Goal: Transaction & Acquisition: Obtain resource

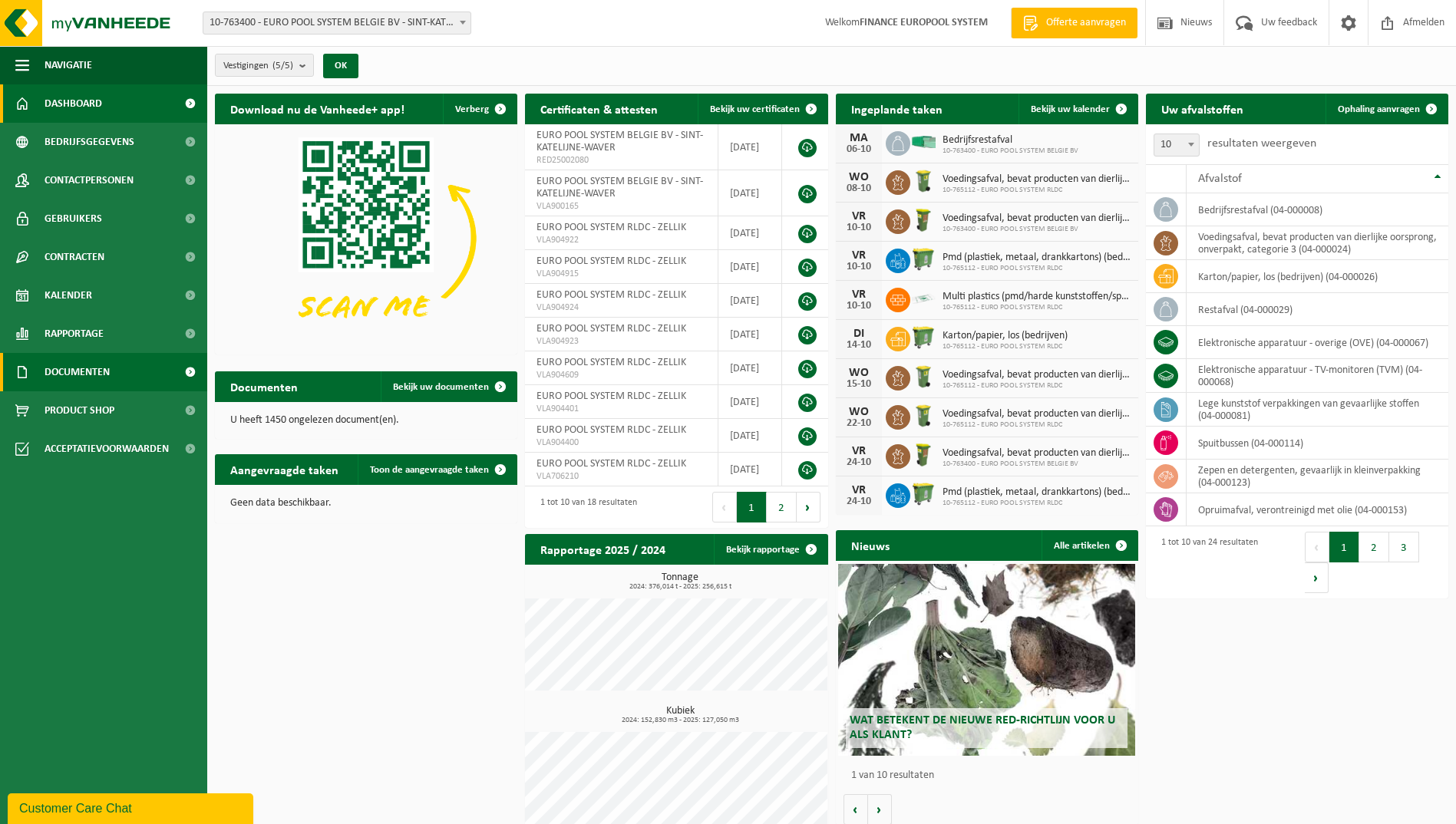
click at [184, 368] on span at bounding box center [189, 372] width 35 height 39
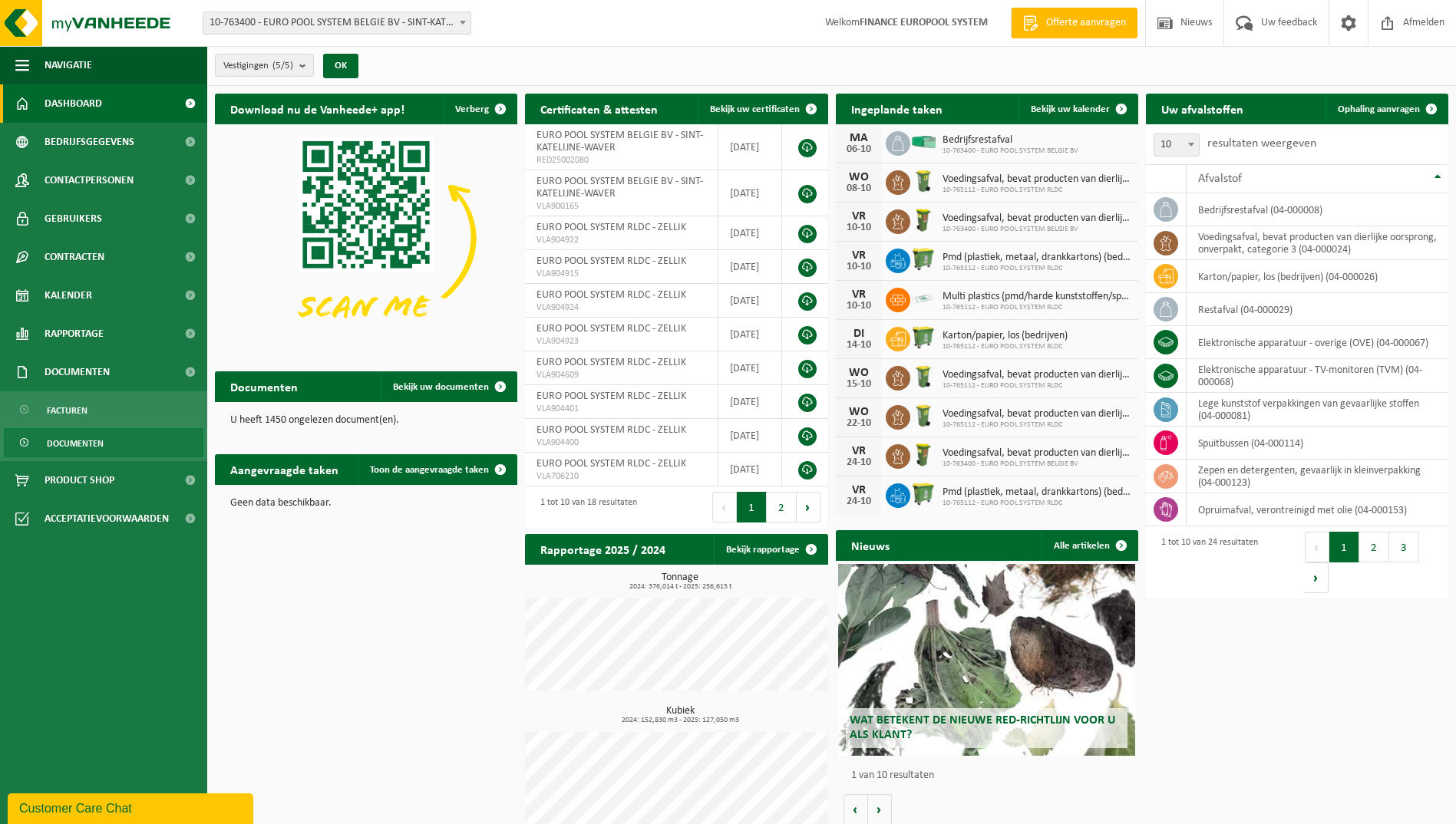
click at [88, 449] on span "Documenten" at bounding box center [75, 443] width 56 height 29
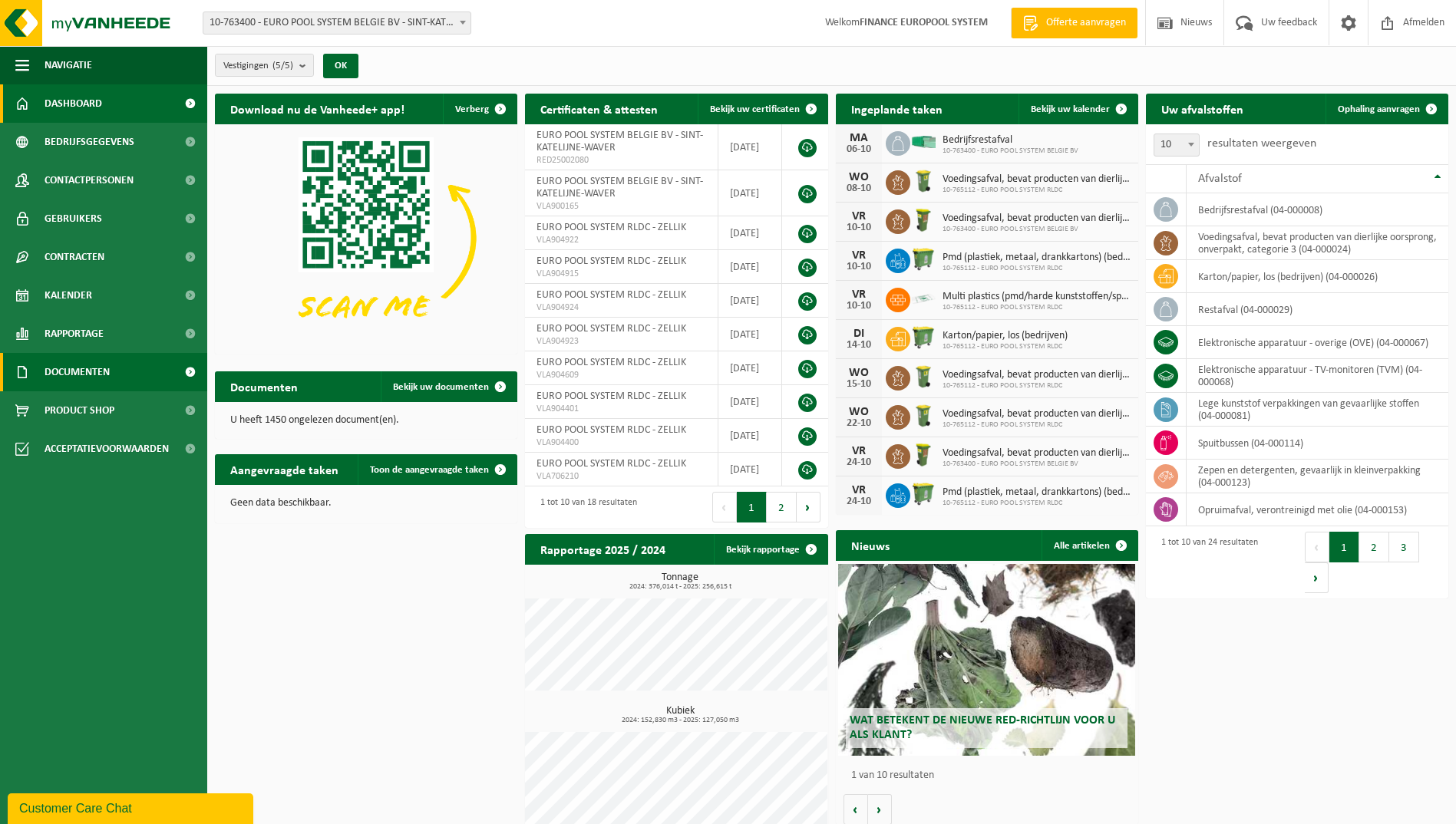
click at [154, 375] on link "Documenten" at bounding box center [104, 372] width 207 height 39
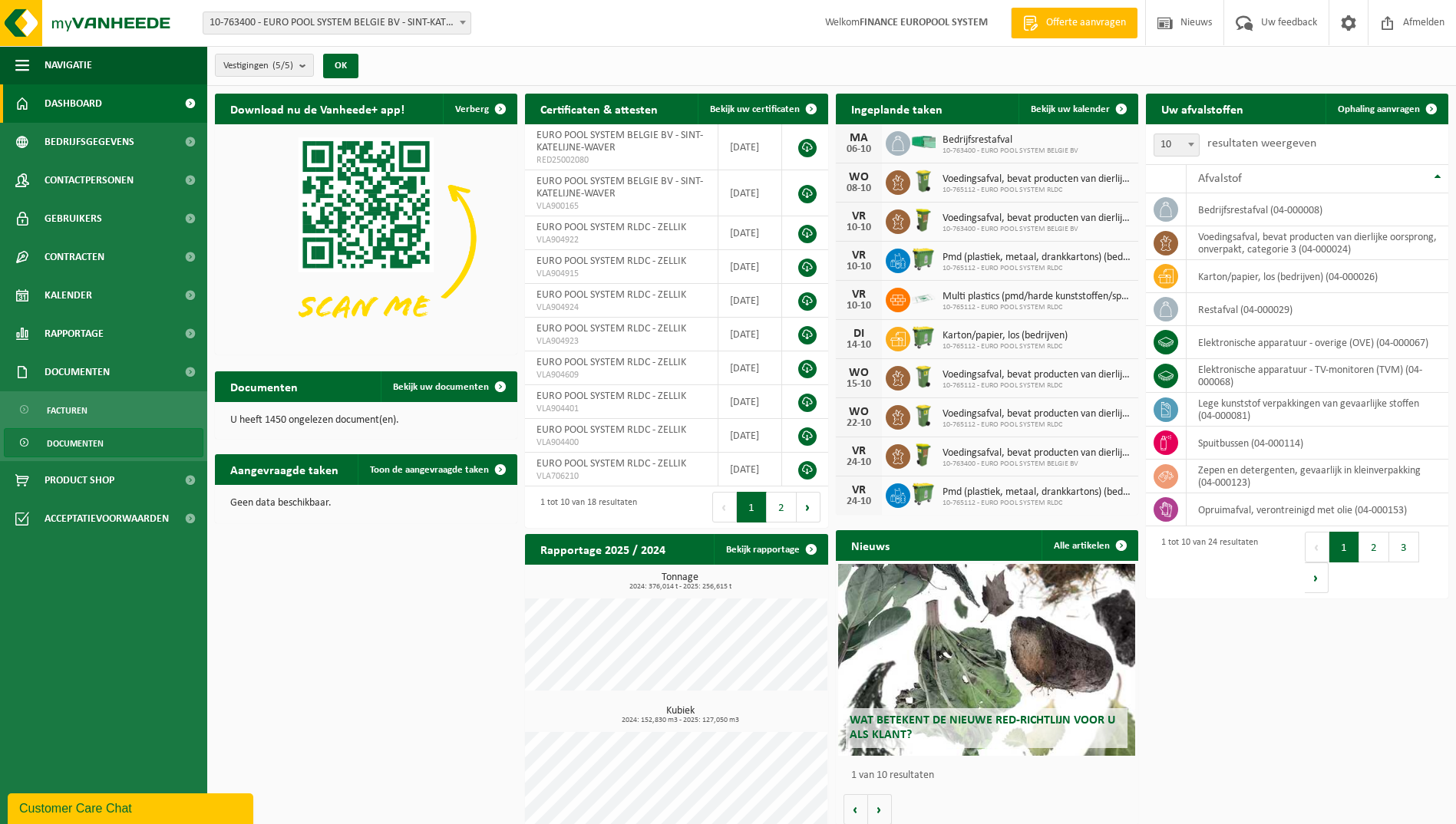
click at [99, 445] on span "Documenten" at bounding box center [75, 443] width 56 height 29
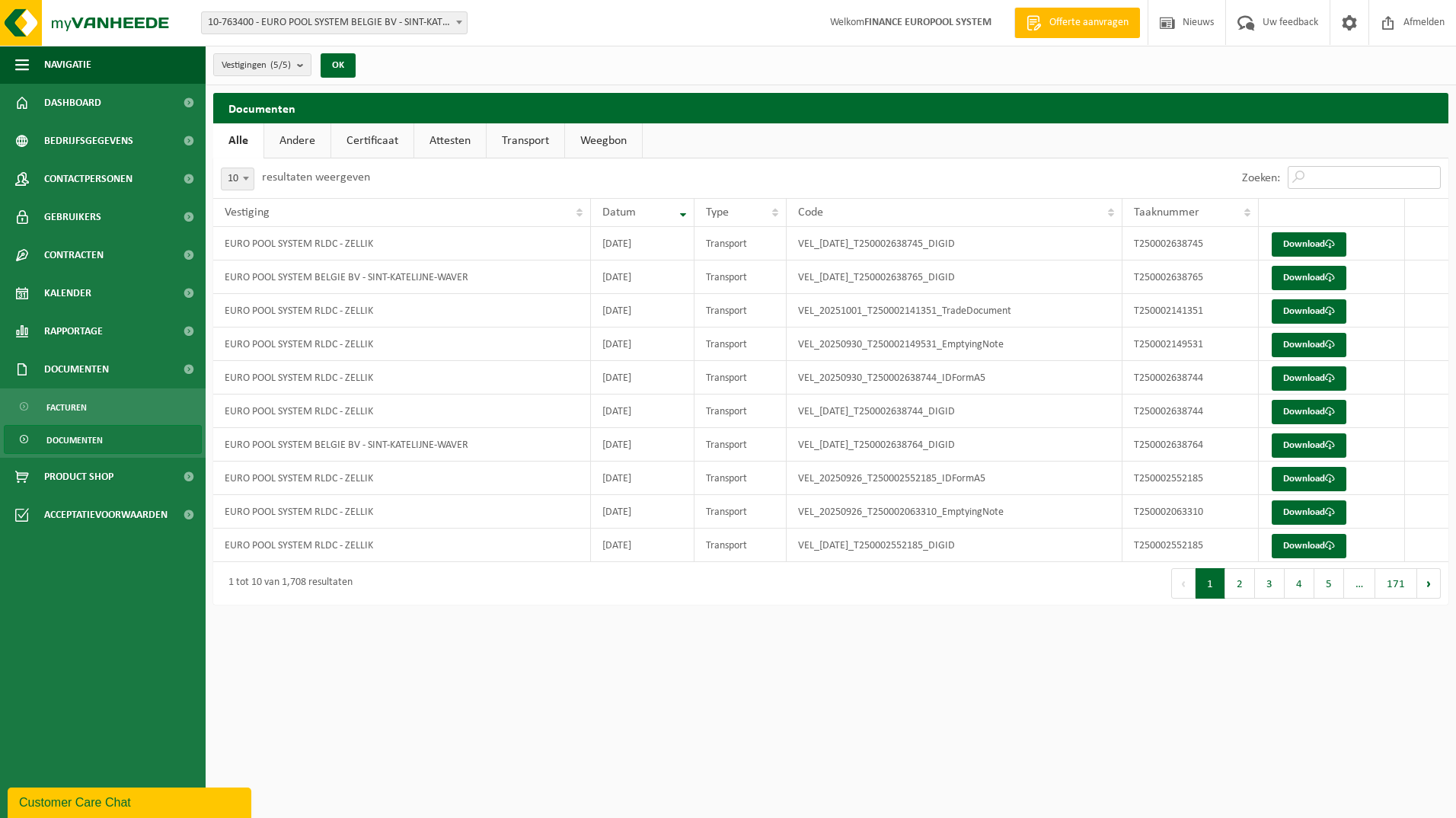
click at [1309, 176] on input "Zoeken:" at bounding box center [1364, 177] width 153 height 23
paste input "T250001799337"
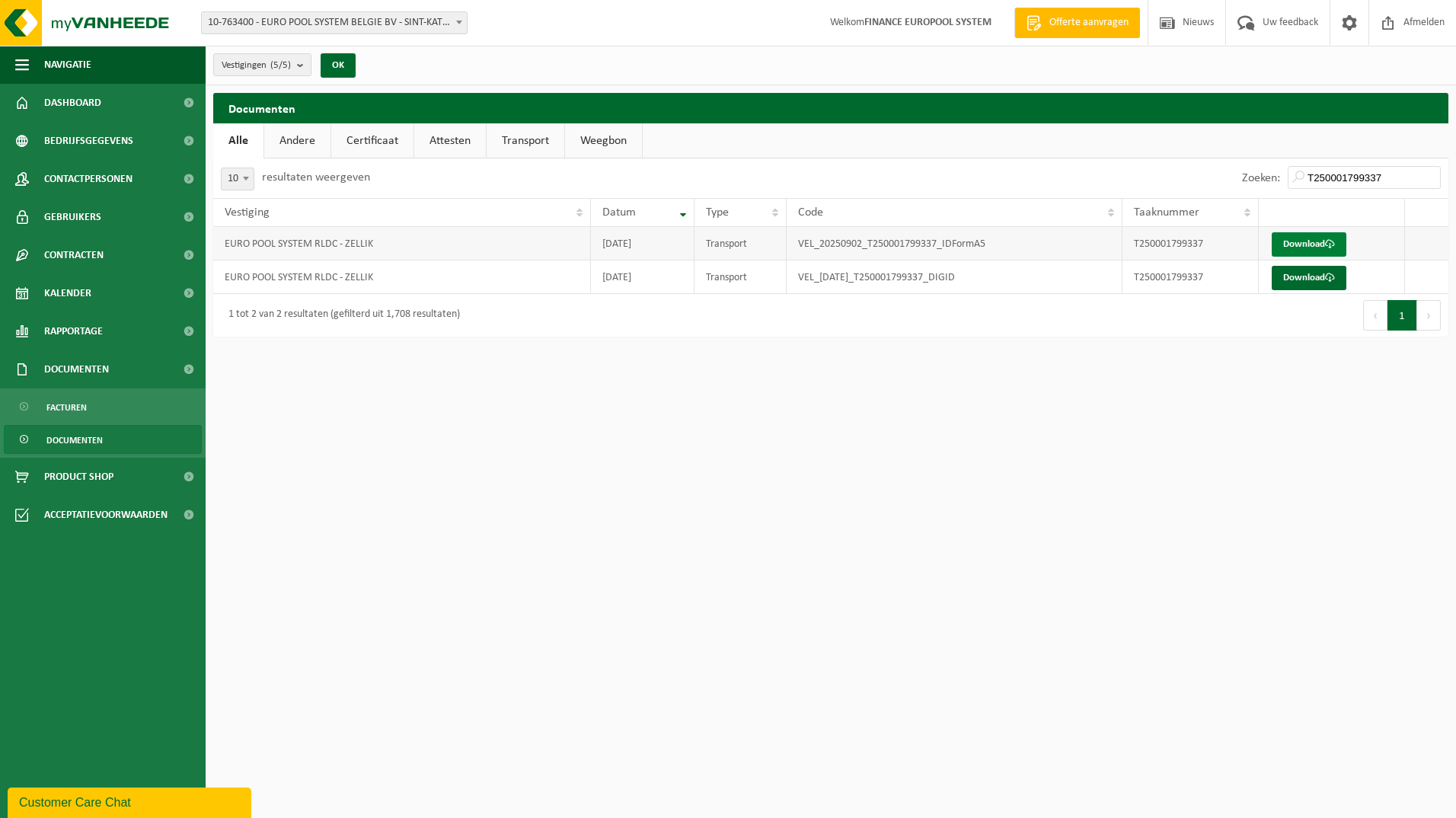
click at [1309, 251] on link "Download" at bounding box center [1309, 244] width 74 height 24
click at [1309, 279] on link "Download" at bounding box center [1309, 277] width 74 height 24
drag, startPoint x: 1364, startPoint y: 181, endPoint x: 1380, endPoint y: 180, distance: 16.0
click at [1365, 181] on input "T250001799337" at bounding box center [1364, 177] width 153 height 23
drag, startPoint x: 1383, startPoint y: 180, endPoint x: 1009, endPoint y: 175, distance: 374.0
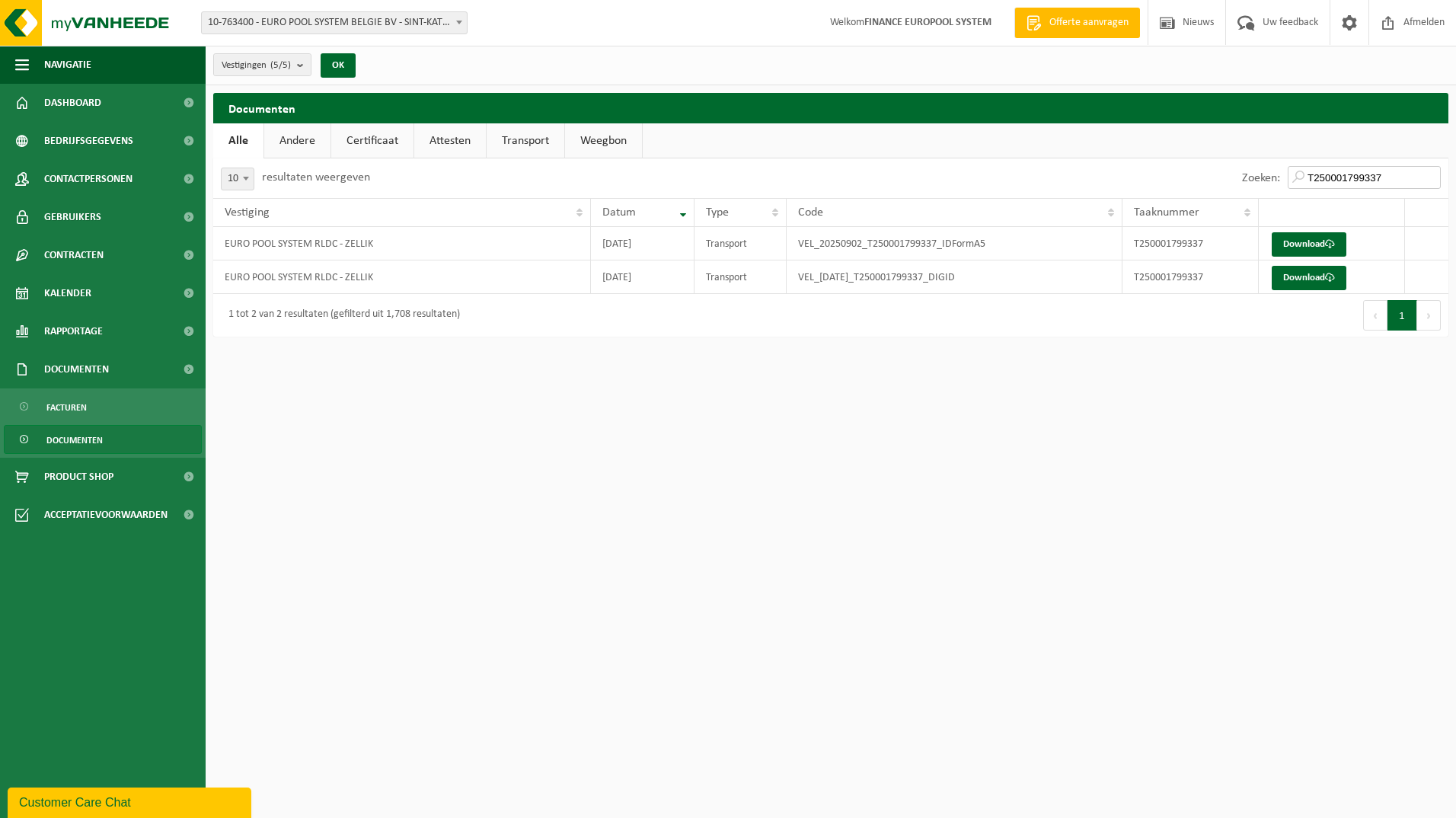
click at [1009, 175] on div "Zoeken: T250001799337" at bounding box center [1139, 178] width 618 height 39
paste input "761"
type input "T250001799761"
click at [1309, 254] on link "Download" at bounding box center [1309, 244] width 74 height 24
click at [1311, 281] on link "Download" at bounding box center [1309, 277] width 74 height 24
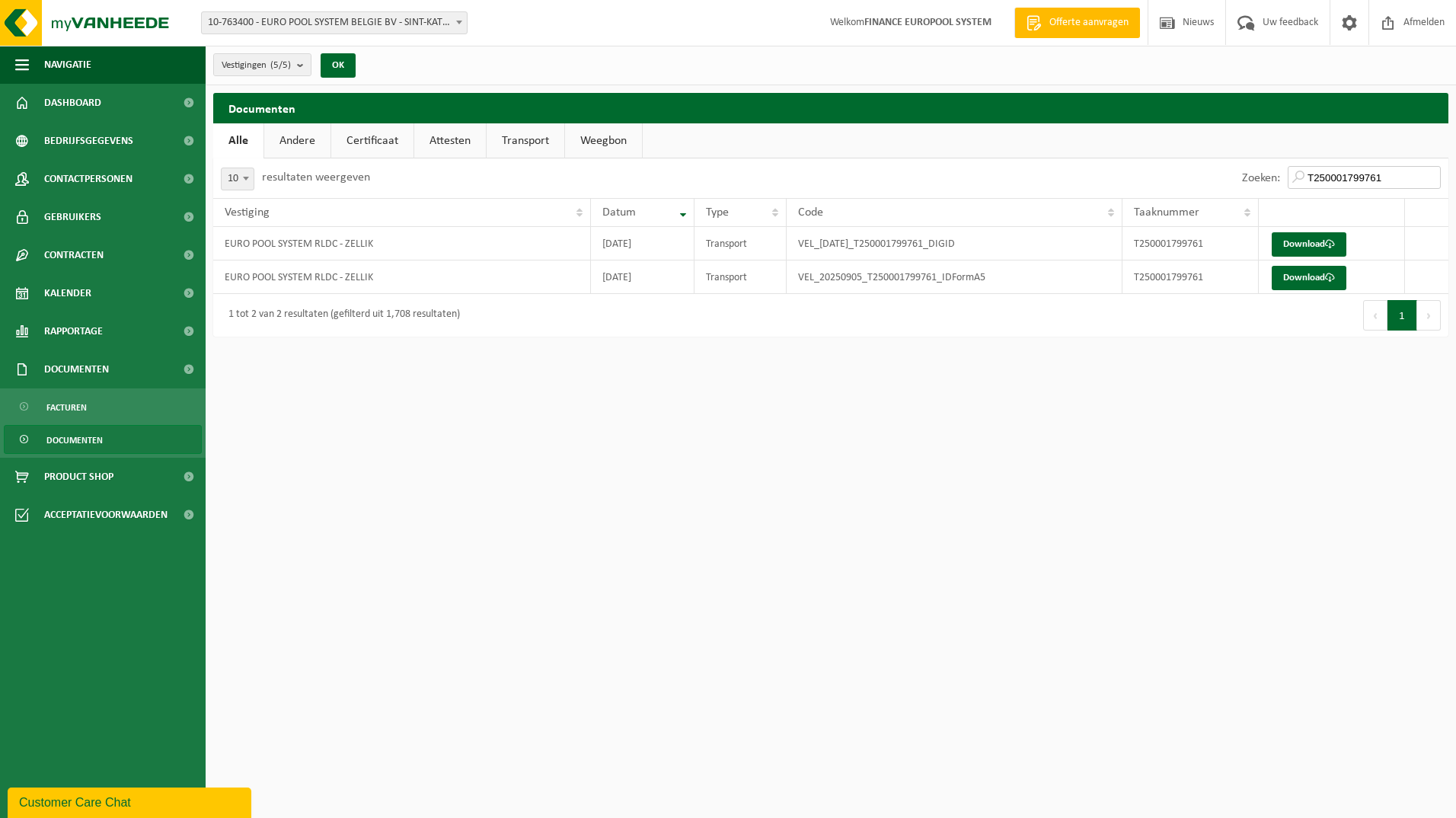
click at [1433, 180] on input "T250001799761" at bounding box center [1364, 177] width 153 height 23
click at [1430, 179] on input "T250001799761" at bounding box center [1364, 177] width 153 height 23
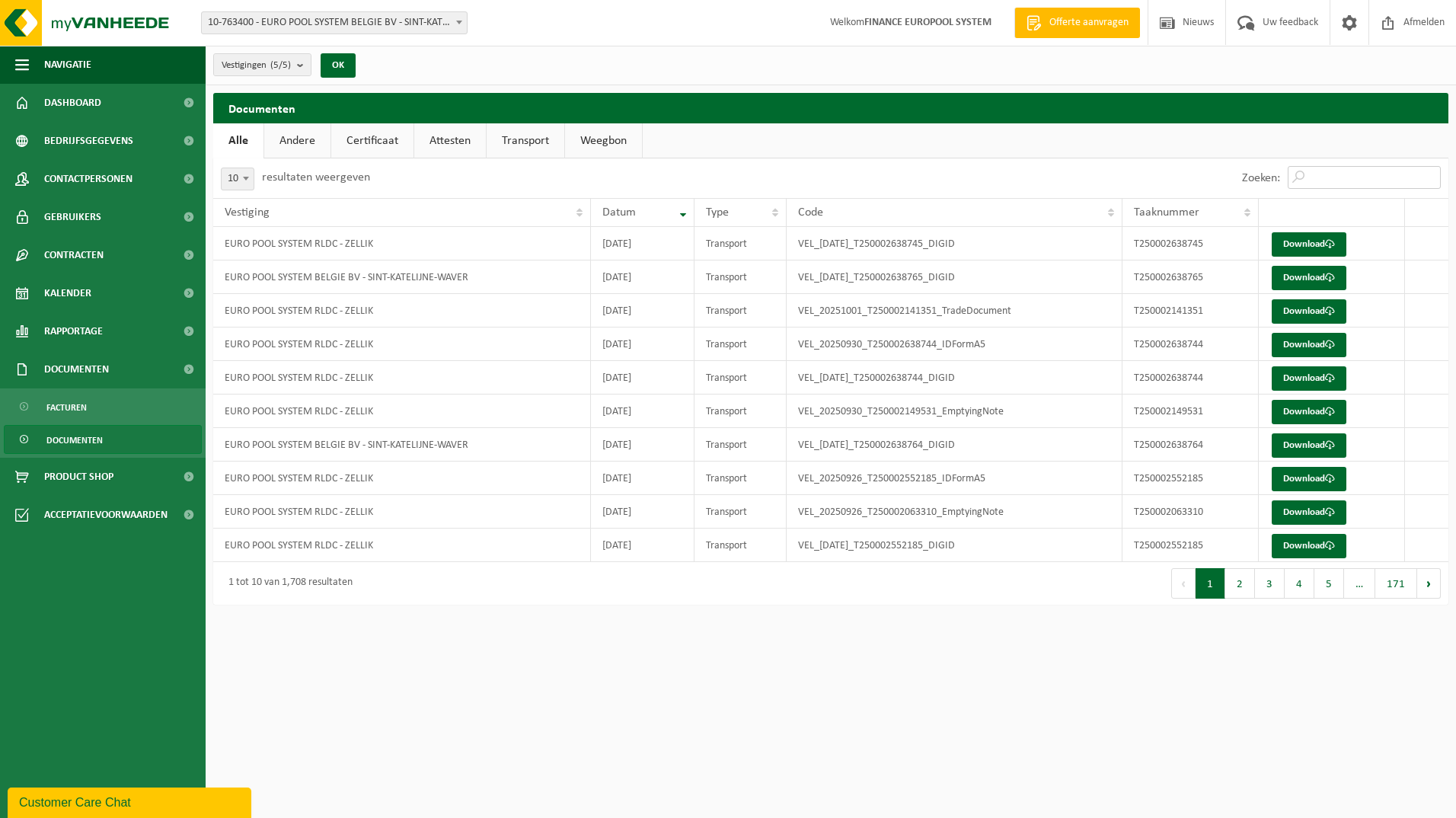
paste input "T250001799762"
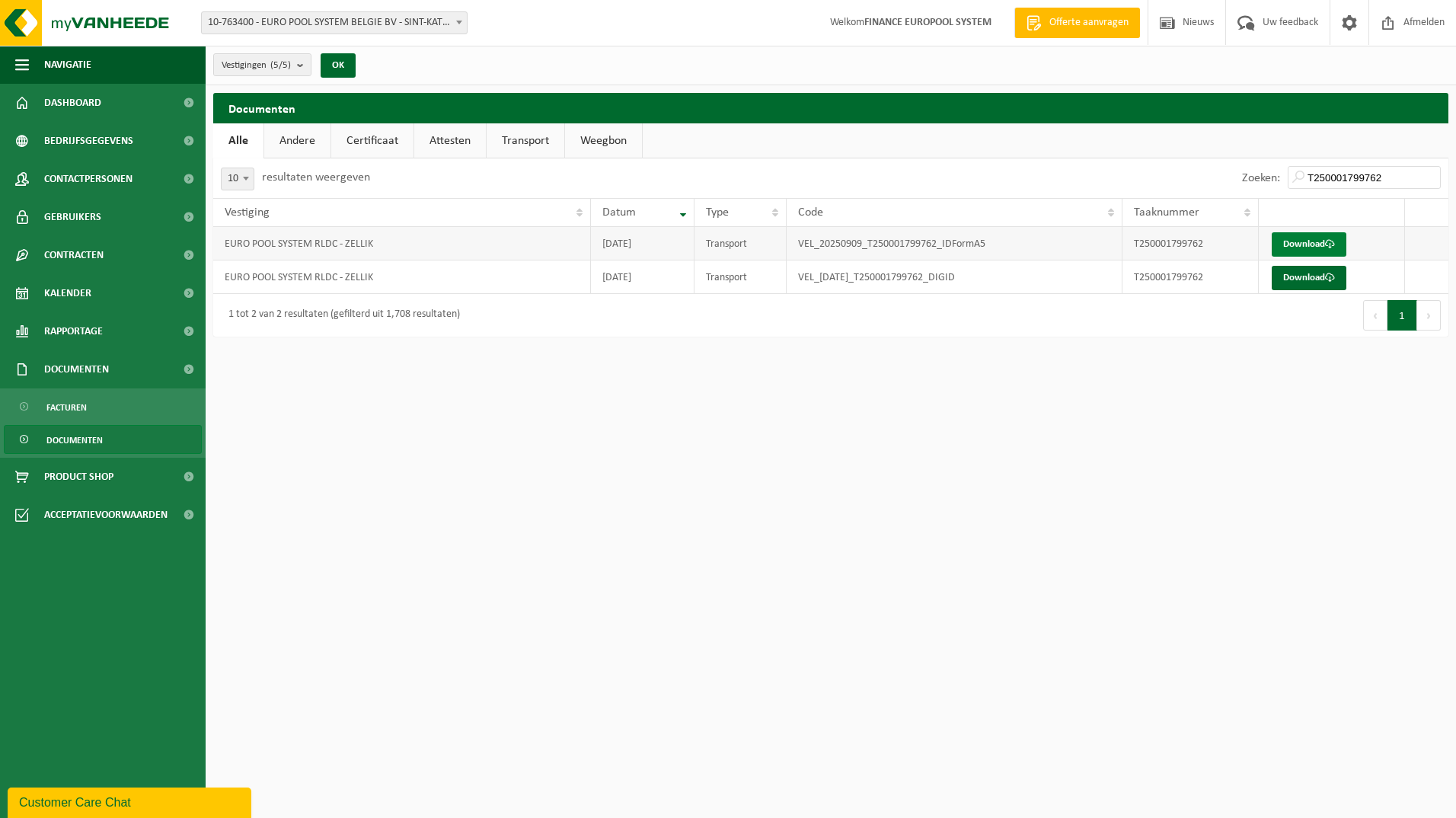
click at [1310, 236] on link "Download" at bounding box center [1309, 244] width 74 height 24
click at [1398, 64] on div "Vestigingen (5/5) Alles selecteren Alles deselecteren EURO POOL SYSTEM BELGIE B…" at bounding box center [831, 65] width 1250 height 39
click at [1322, 282] on link "Download" at bounding box center [1309, 277] width 74 height 24
drag, startPoint x: 1342, startPoint y: 183, endPoint x: 1361, endPoint y: 179, distance: 19.4
click at [1343, 183] on input "T250001799762" at bounding box center [1364, 177] width 153 height 23
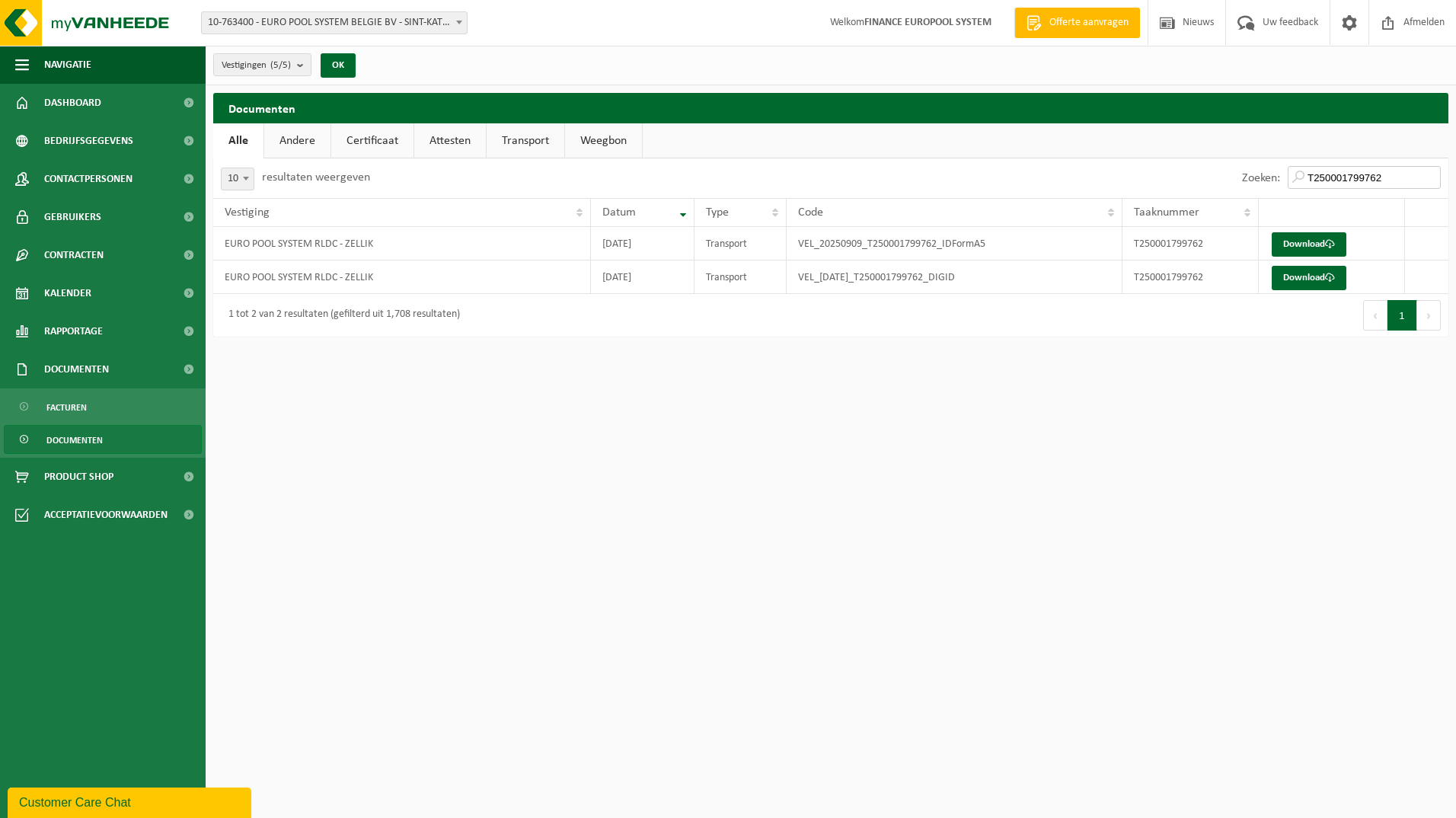
drag, startPoint x: 1387, startPoint y: 178, endPoint x: 1108, endPoint y: 165, distance: 279.3
click at [1153, 165] on div "Zoeken: T250001799762" at bounding box center [1139, 178] width 618 height 39
paste input "2415326"
type input "T250002415326"
click at [1298, 246] on link "Download" at bounding box center [1309, 244] width 74 height 24
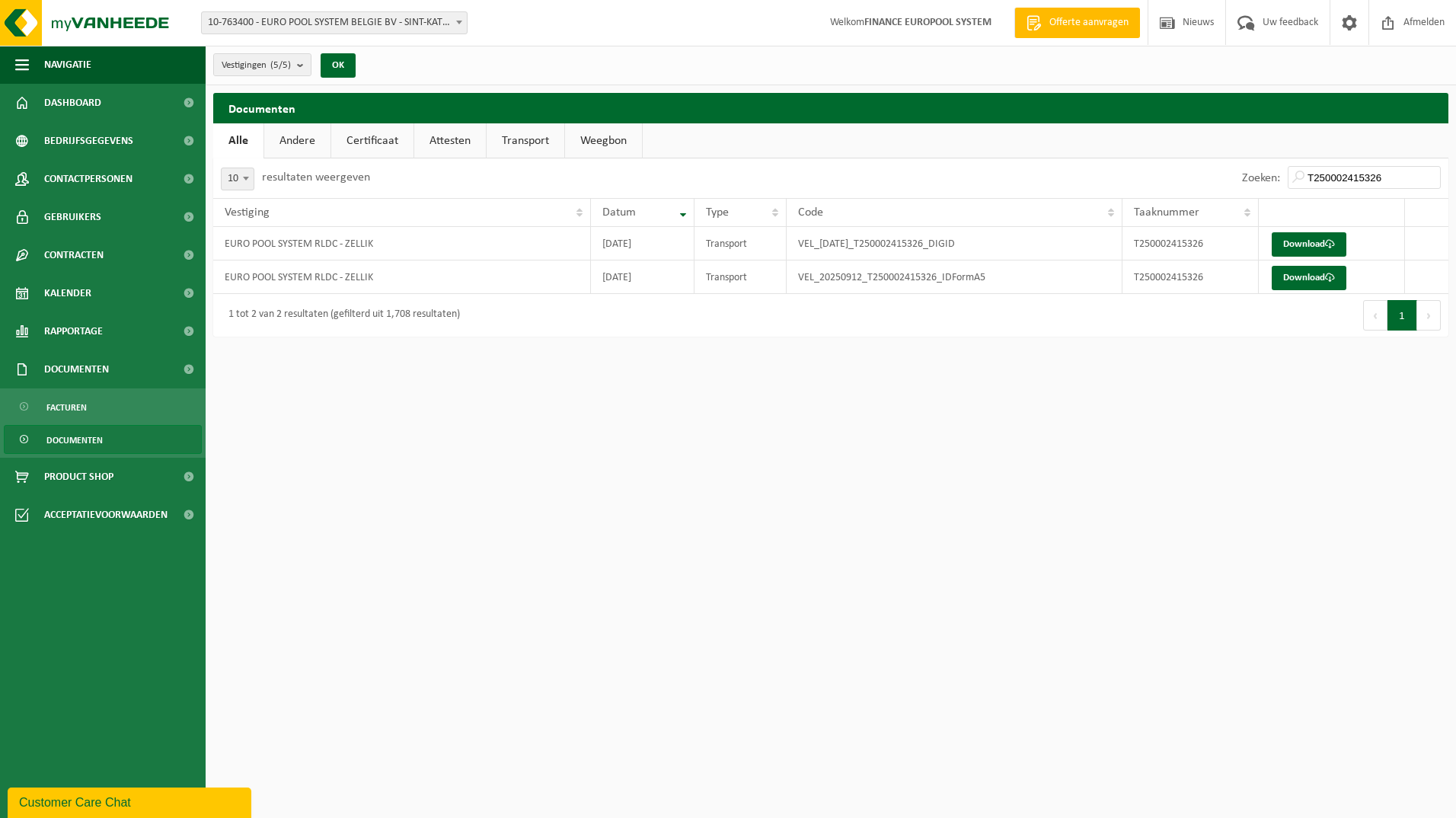
drag, startPoint x: 1336, startPoint y: 566, endPoint x: 1341, endPoint y: 365, distance: 201.1
click at [1336, 544] on html "Vestiging: 10-763400 - EURO POOL SYSTEM BELGIE BV - SINT-KATELIJNE-WAVER 10-826…" at bounding box center [728, 409] width 1456 height 818
click at [1311, 282] on link "Download" at bounding box center [1309, 277] width 74 height 24
drag, startPoint x: 1401, startPoint y: 179, endPoint x: 1408, endPoint y: 178, distance: 7.1
click at [1401, 179] on input "T250002415326" at bounding box center [1364, 177] width 153 height 23
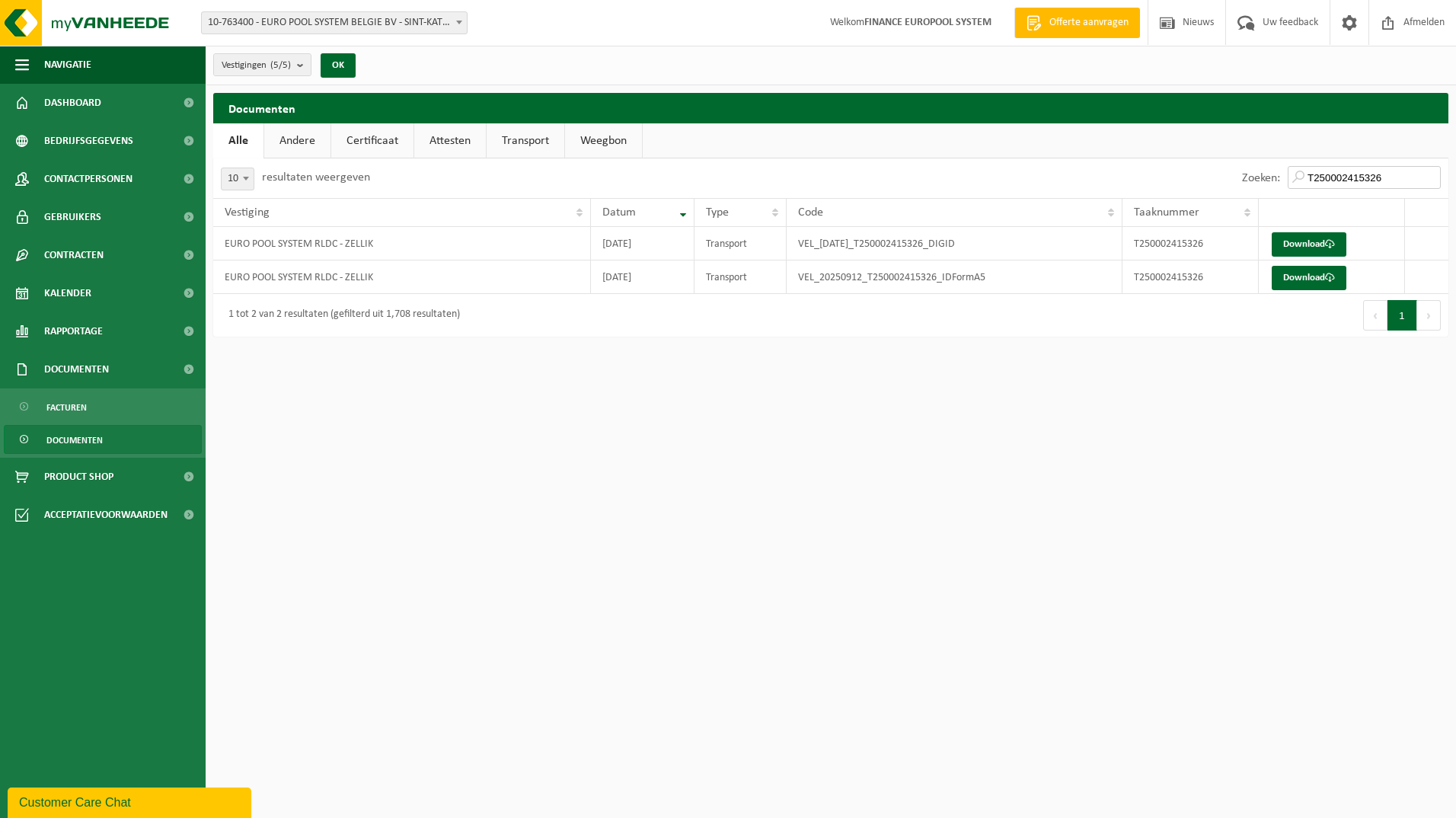
click at [1433, 180] on input "T250002415326" at bounding box center [1364, 177] width 153 height 23
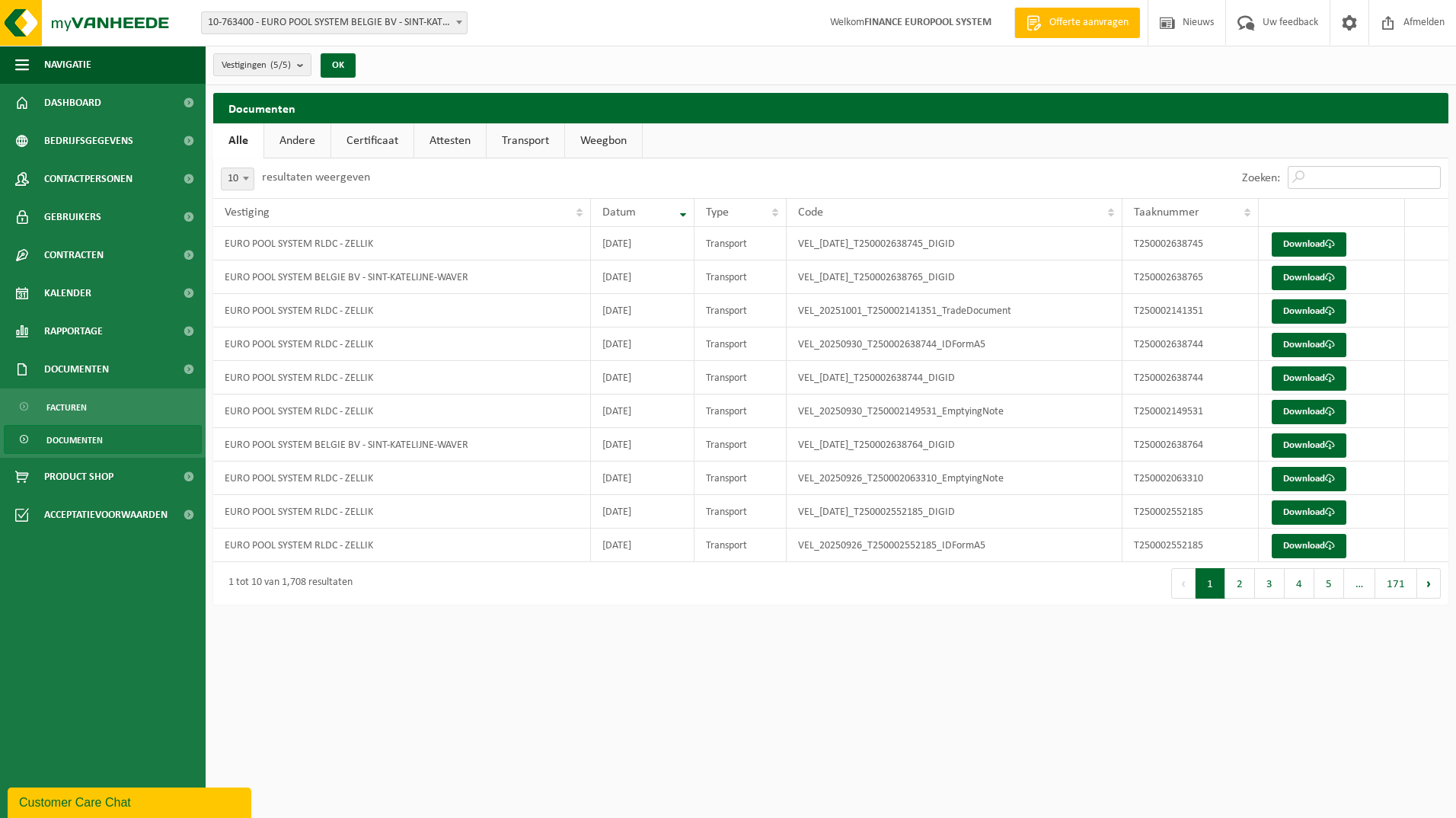
paste input "T250002486754"
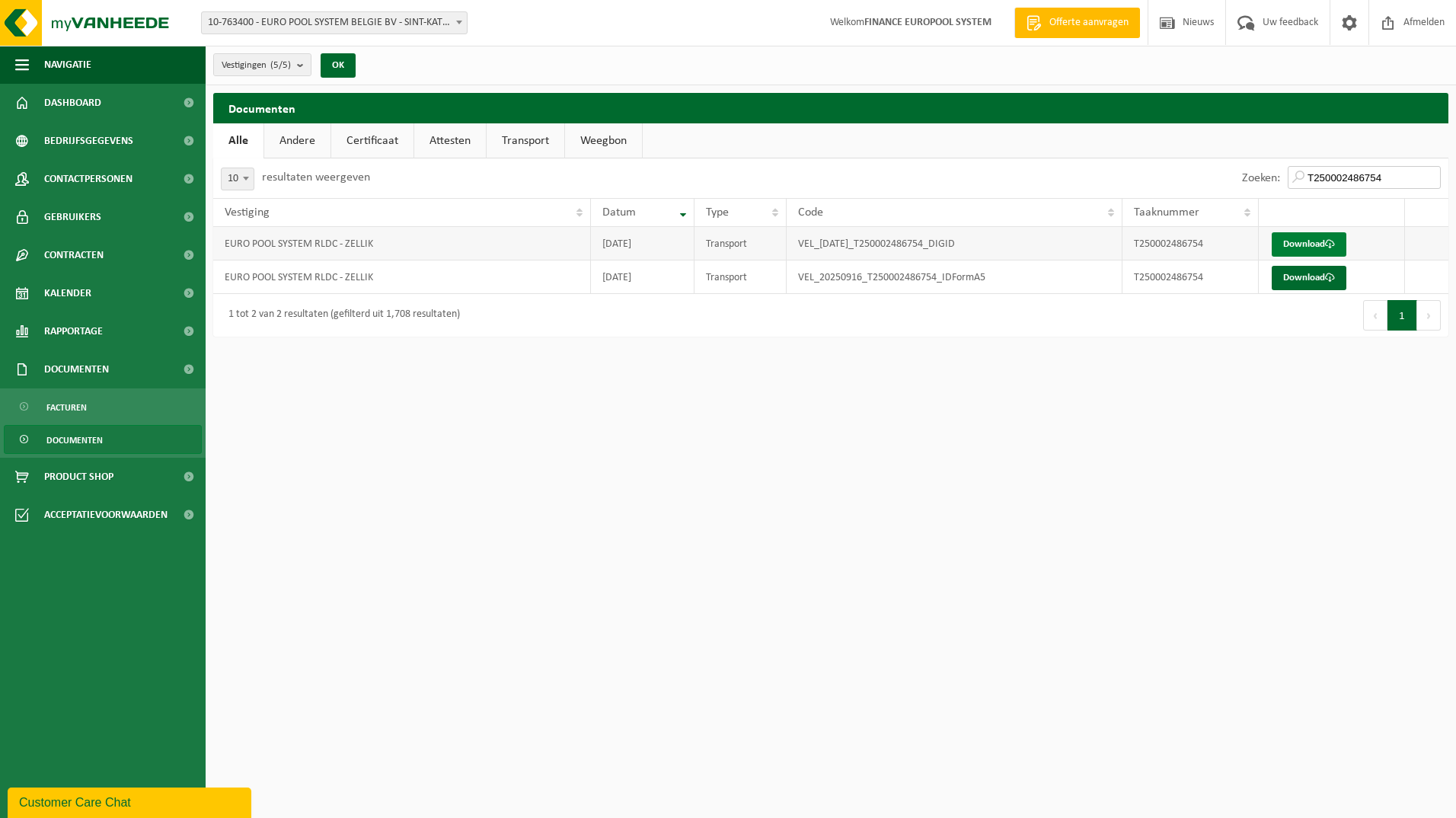
type input "T250002486754"
click at [1329, 245] on span at bounding box center [1331, 244] width 10 height 10
click at [1136, 640] on html "Vestiging: 10-763400 - EURO POOL SYSTEM BELGIE BV - SINT-KATELIJNE-WAVER 10-826…" at bounding box center [728, 409] width 1456 height 818
click at [1305, 285] on link "Download" at bounding box center [1309, 277] width 74 height 24
click at [1190, 701] on html "Vestiging: 10-763400 - EURO POOL SYSTEM BELGIE BV - SINT-KATELIJNE-WAVER 10-826…" at bounding box center [728, 409] width 1456 height 818
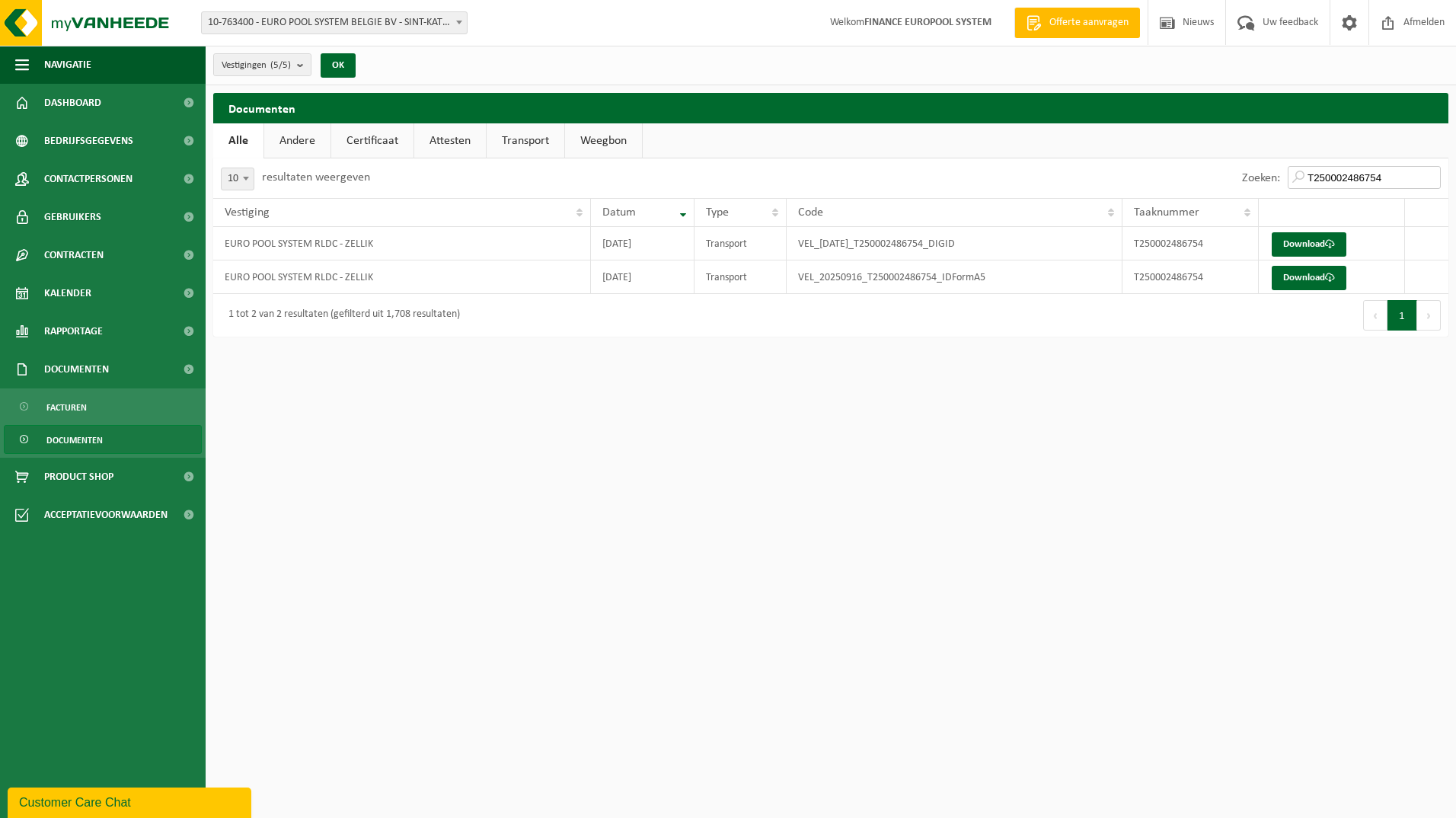
click at [1401, 180] on input "T250002486754" at bounding box center [1364, 177] width 153 height 23
click at [1432, 178] on input "T250002486754" at bounding box center [1364, 177] width 153 height 23
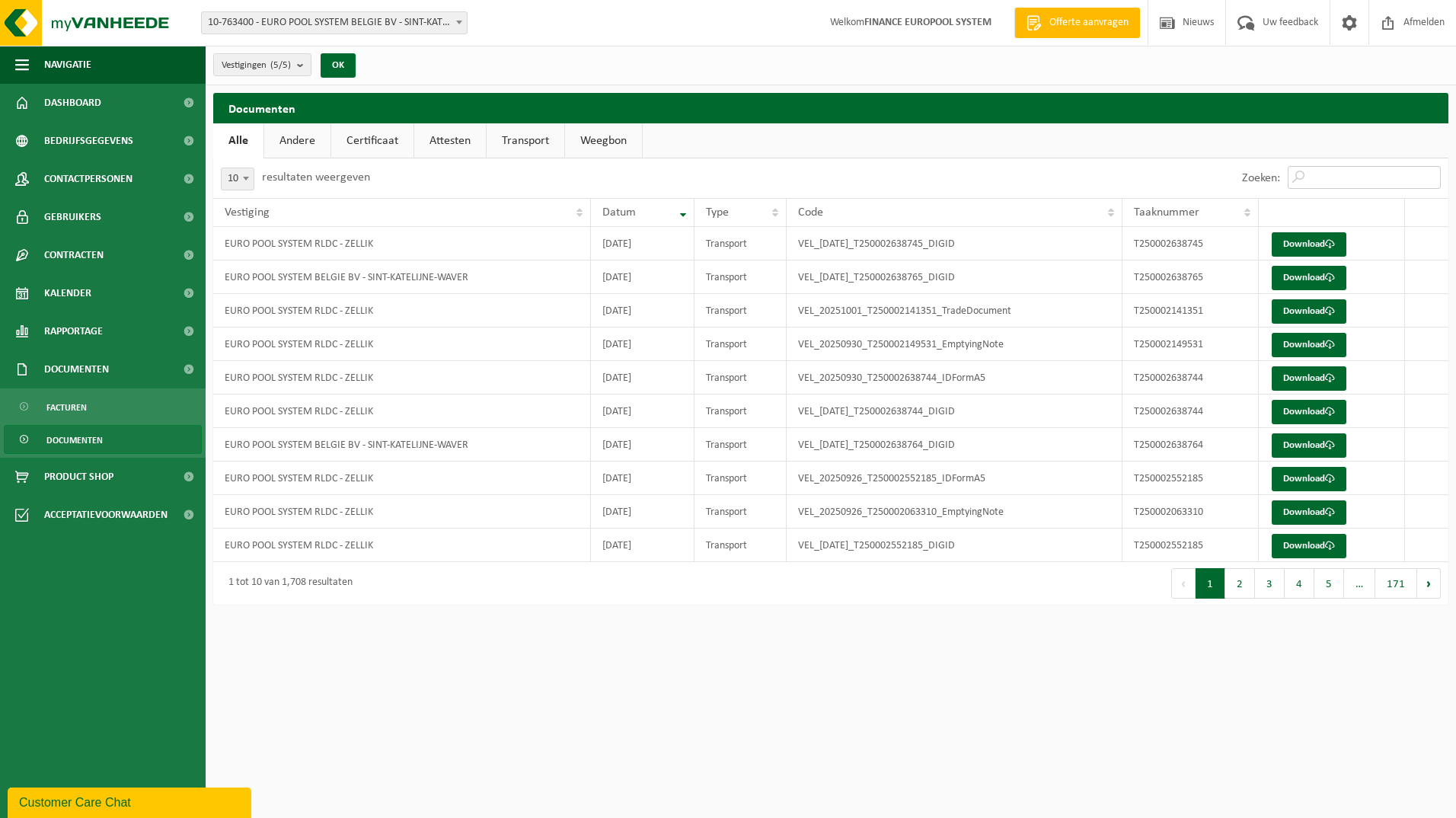
paste input "T250002486755"
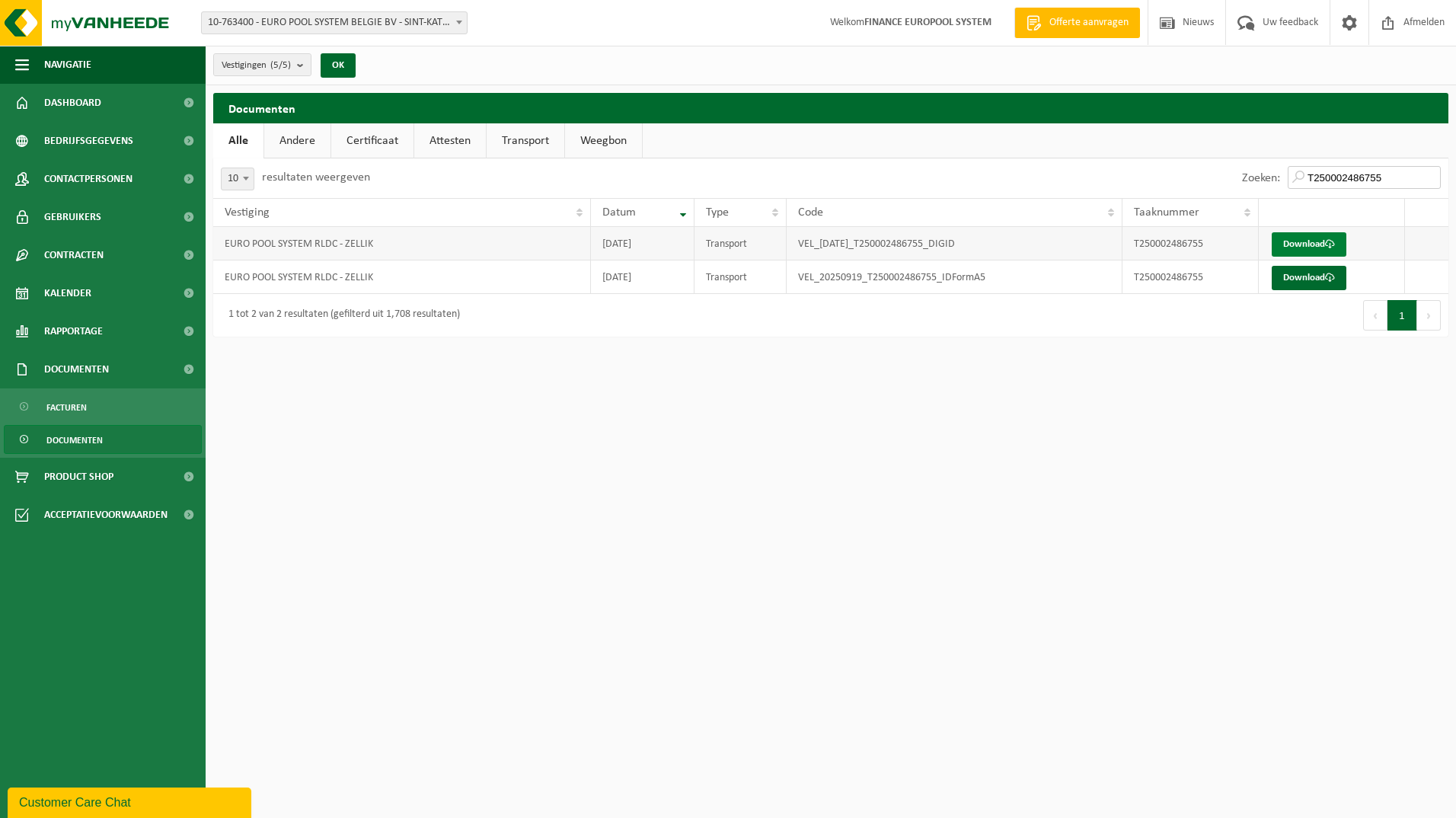
type input "T250002486755"
click at [1291, 253] on link "Download" at bounding box center [1309, 244] width 74 height 24
click at [1367, 574] on html "Vestiging: 10-763400 - EURO POOL SYSTEM BELGIE BV - SINT-KATELIJNE-WAVER 10-826…" at bounding box center [728, 409] width 1456 height 818
click at [1328, 291] on td "Download" at bounding box center [1332, 277] width 147 height 33
click at [1319, 276] on link "Download" at bounding box center [1309, 277] width 74 height 24
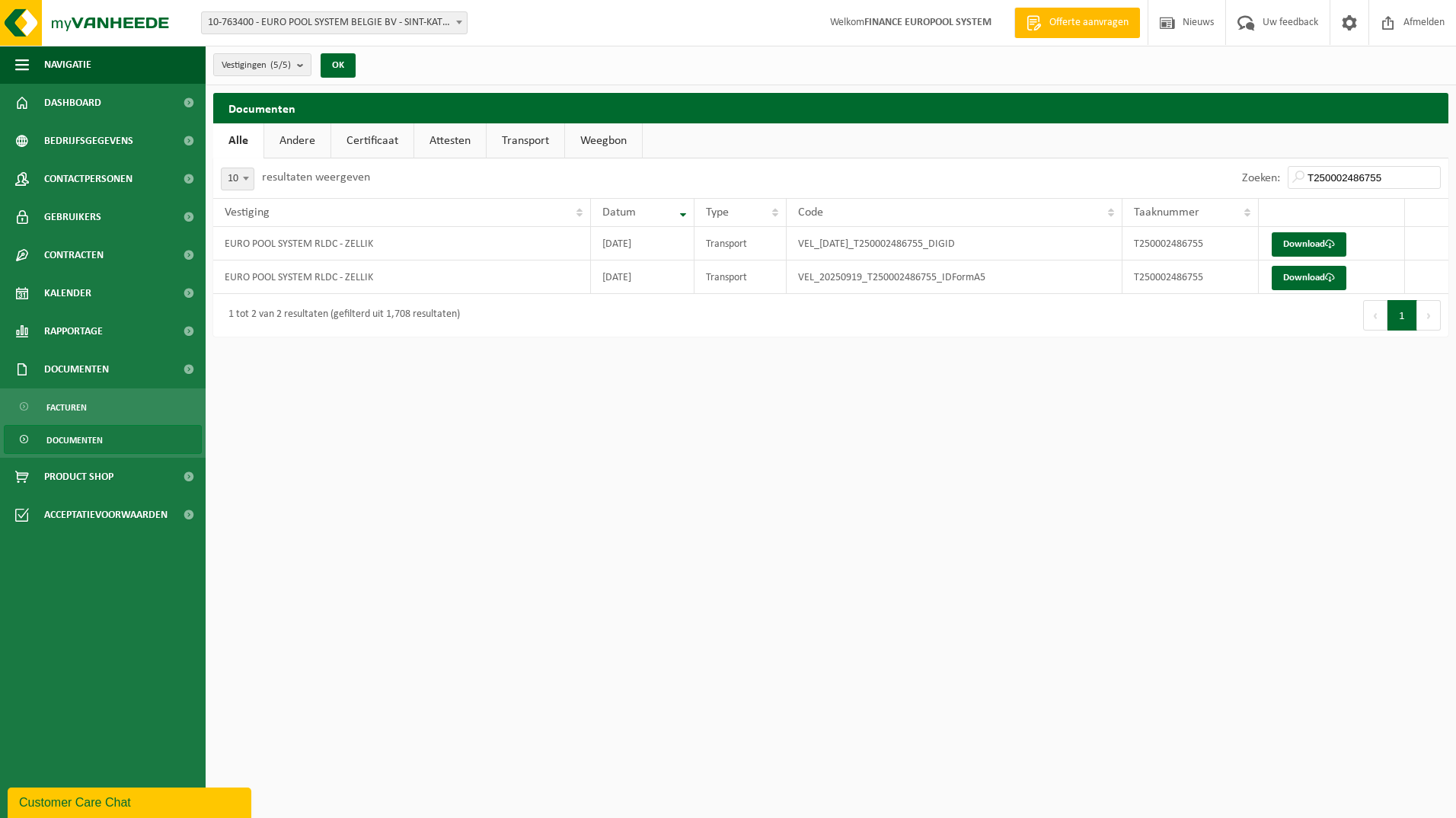
drag, startPoint x: 1069, startPoint y: 679, endPoint x: 820, endPoint y: 544, distance: 283.2
click at [1067, 678] on html "Vestiging: 10-763400 - EURO POOL SYSTEM BELGIE BV - SINT-KATELIJNE-WAVER 10-826…" at bounding box center [728, 409] width 1456 height 818
drag, startPoint x: 1349, startPoint y: 187, endPoint x: 1382, endPoint y: 183, distance: 33.2
click at [1350, 187] on input "T250002486755" at bounding box center [1364, 177] width 153 height 23
click at [1430, 177] on input "T250002486755" at bounding box center [1364, 177] width 153 height 23
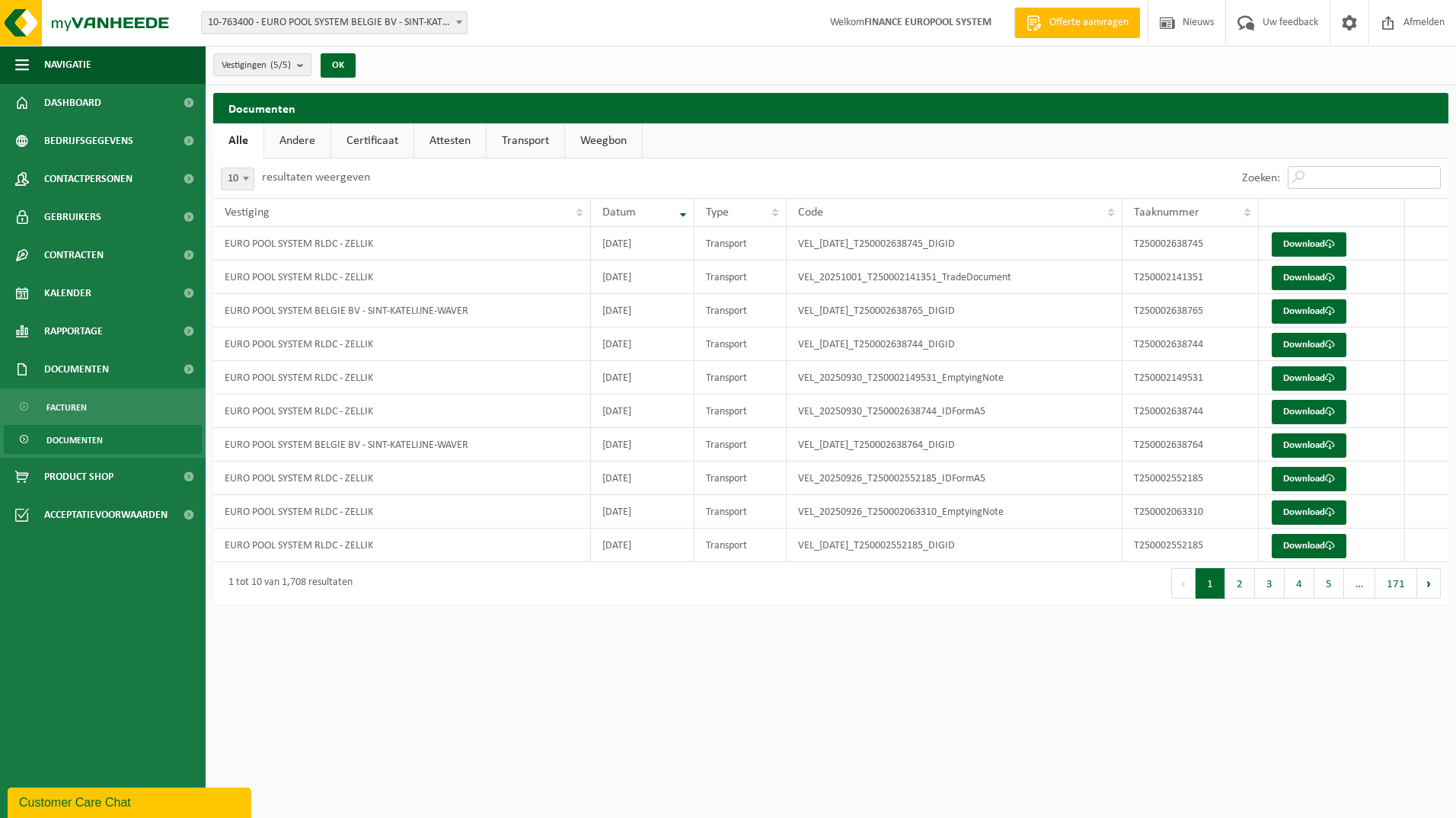
click at [1354, 174] on input "Zoeken:" at bounding box center [1364, 177] width 153 height 23
paste input "T250002552184"
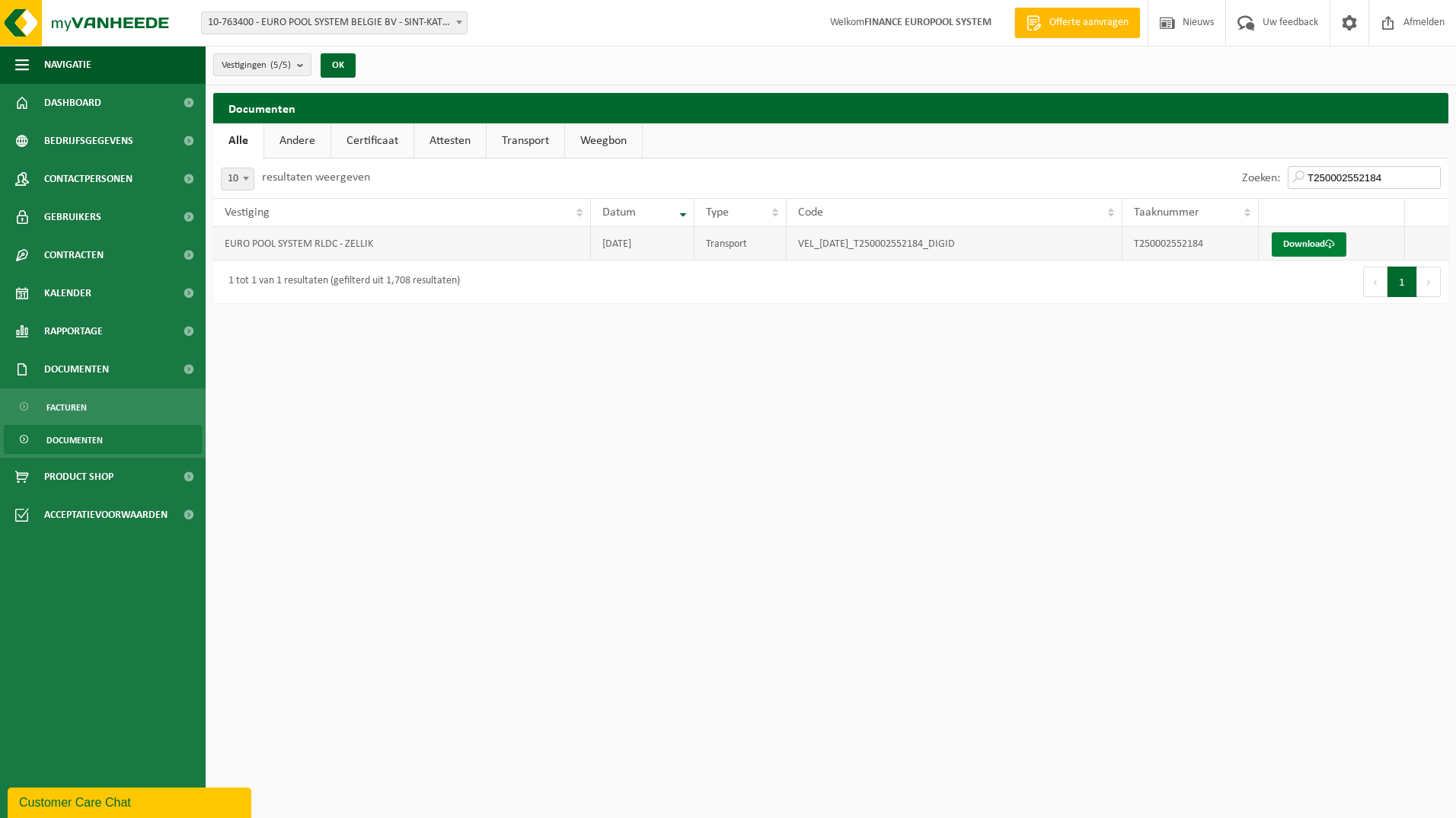
type input "T250002552184"
click at [1314, 239] on link "Download" at bounding box center [1309, 244] width 74 height 24
drag, startPoint x: 677, startPoint y: 578, endPoint x: 1005, endPoint y: 349, distance: 400.0
click at [677, 577] on html "Vestiging: 10-763400 - EURO POOL SYSTEM BELGIE BV - SINT-KATELIJNE-WAVER 10-826…" at bounding box center [728, 409] width 1456 height 818
click at [1369, 163] on div "Zoeken: T250002552184" at bounding box center [1341, 178] width 214 height 39
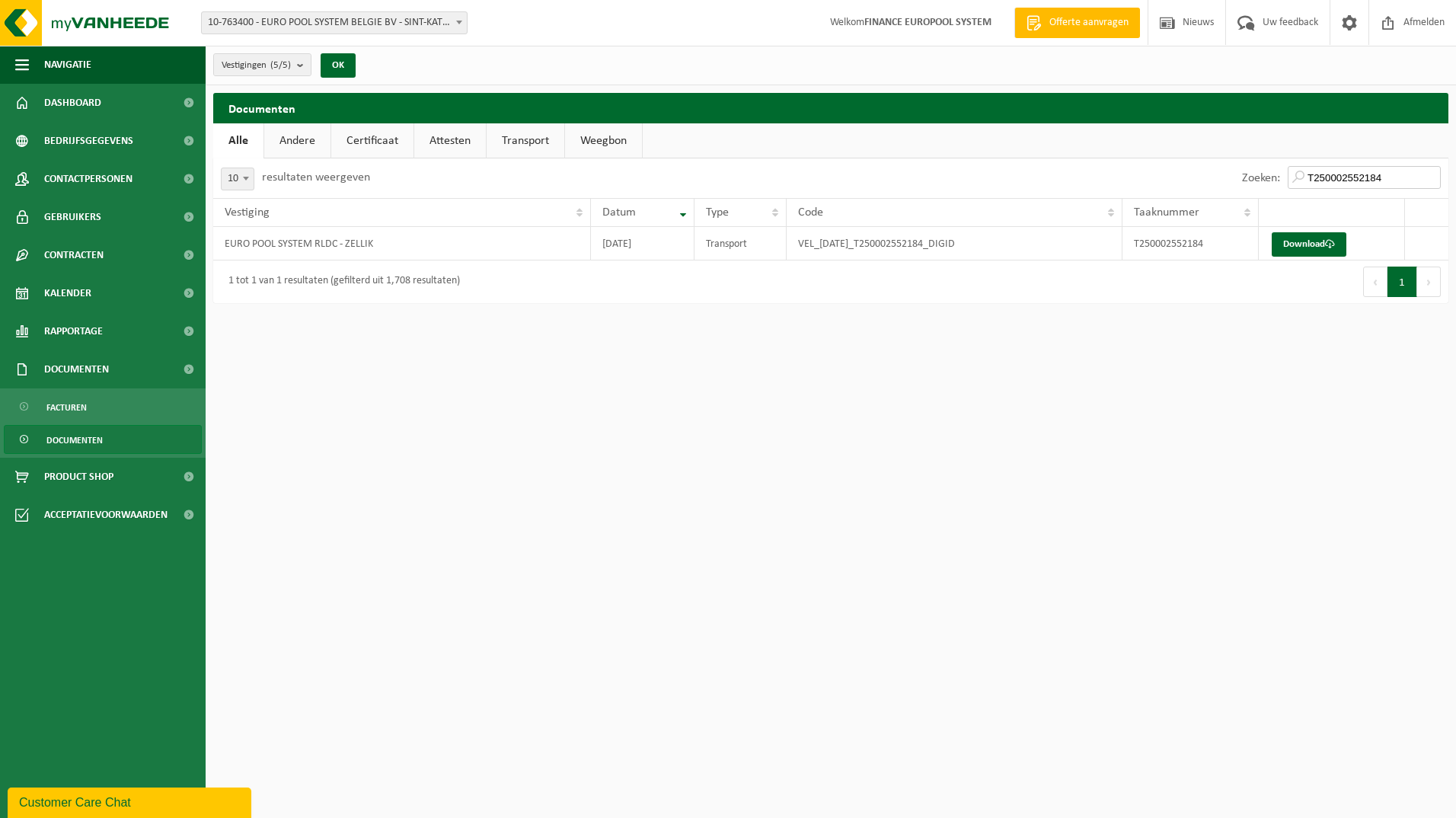
click at [1392, 181] on input "T250002552184" at bounding box center [1364, 177] width 153 height 23
drag, startPoint x: 1398, startPoint y: 180, endPoint x: 1021, endPoint y: 177, distance: 377.0
click at [1043, 177] on div "Zoeken: T250002552184" at bounding box center [1139, 178] width 618 height 39
drag, startPoint x: 1325, startPoint y: 182, endPoint x: 1352, endPoint y: 178, distance: 27.3
click at [1326, 180] on input "T250002552184" at bounding box center [1364, 177] width 153 height 23
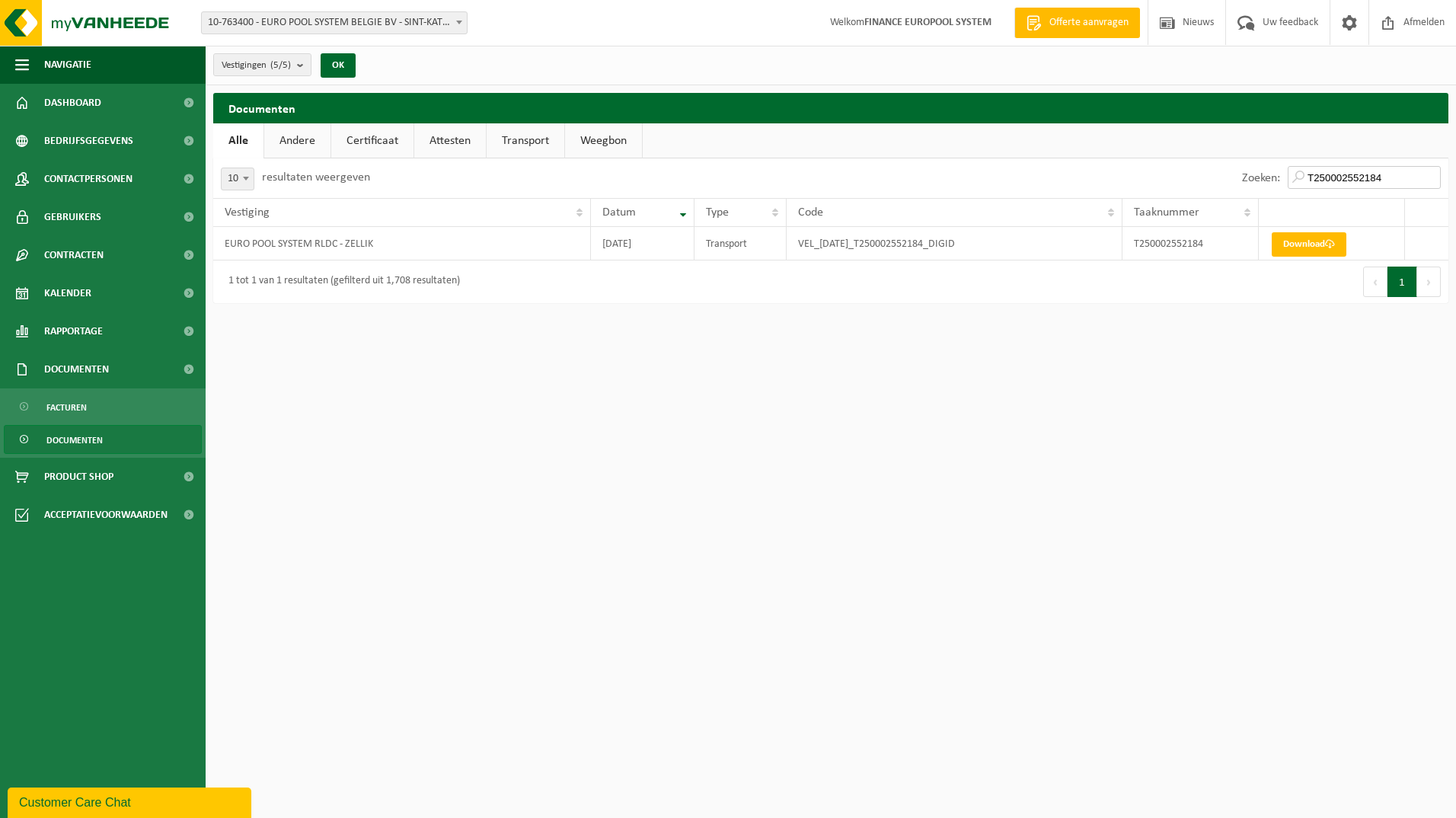
click at [1430, 180] on input "T250002552184" at bounding box center [1364, 177] width 153 height 23
click at [1431, 173] on input "T250002552184" at bounding box center [1364, 177] width 153 height 23
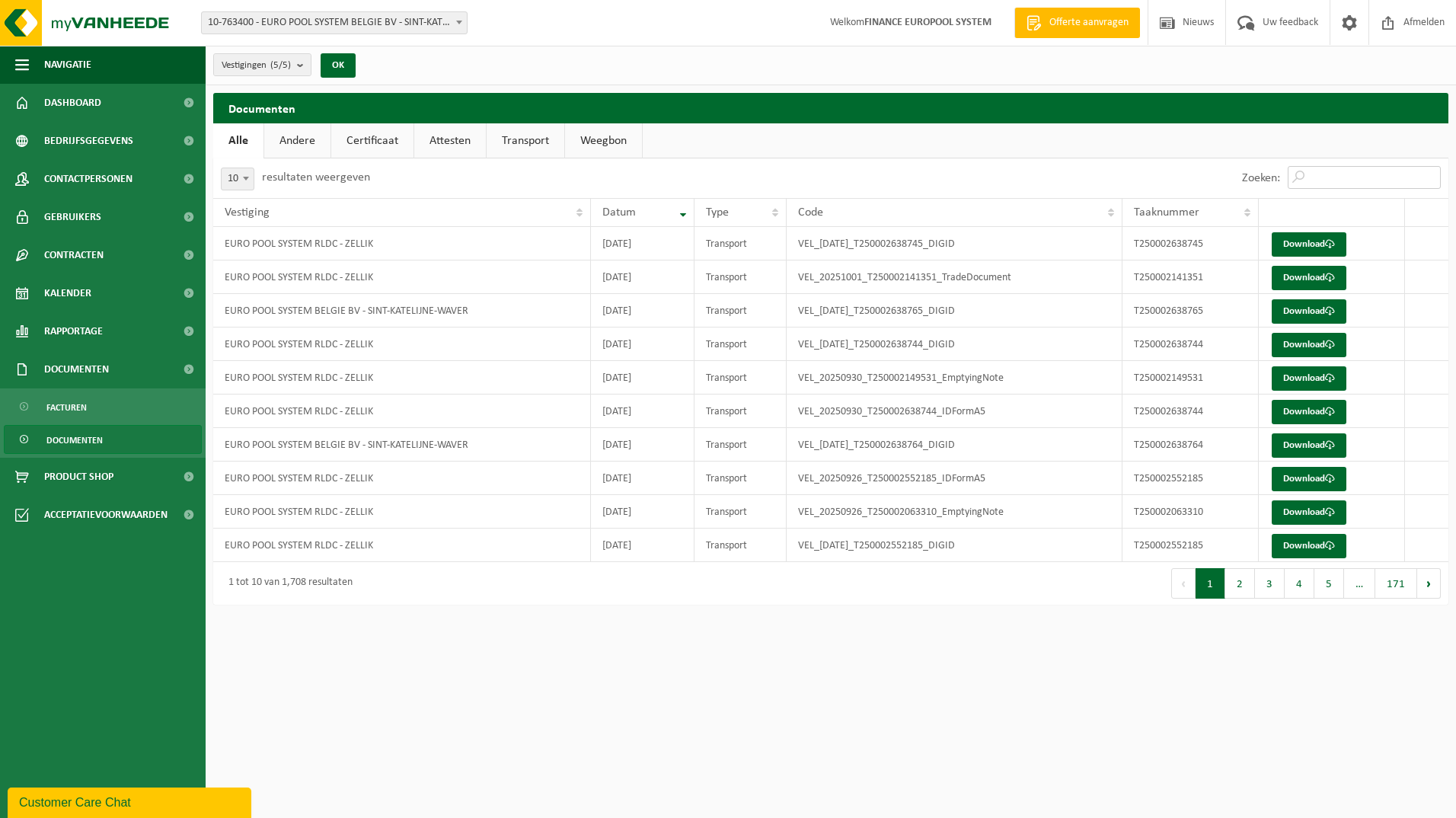
drag, startPoint x: 1365, startPoint y: 176, endPoint x: 1342, endPoint y: 176, distance: 23.0
click at [1361, 177] on input "Zoeken:" at bounding box center [1364, 177] width 153 height 23
click at [1340, 176] on input "Zoeken:" at bounding box center [1364, 177] width 153 height 23
paste input "T250002552185"
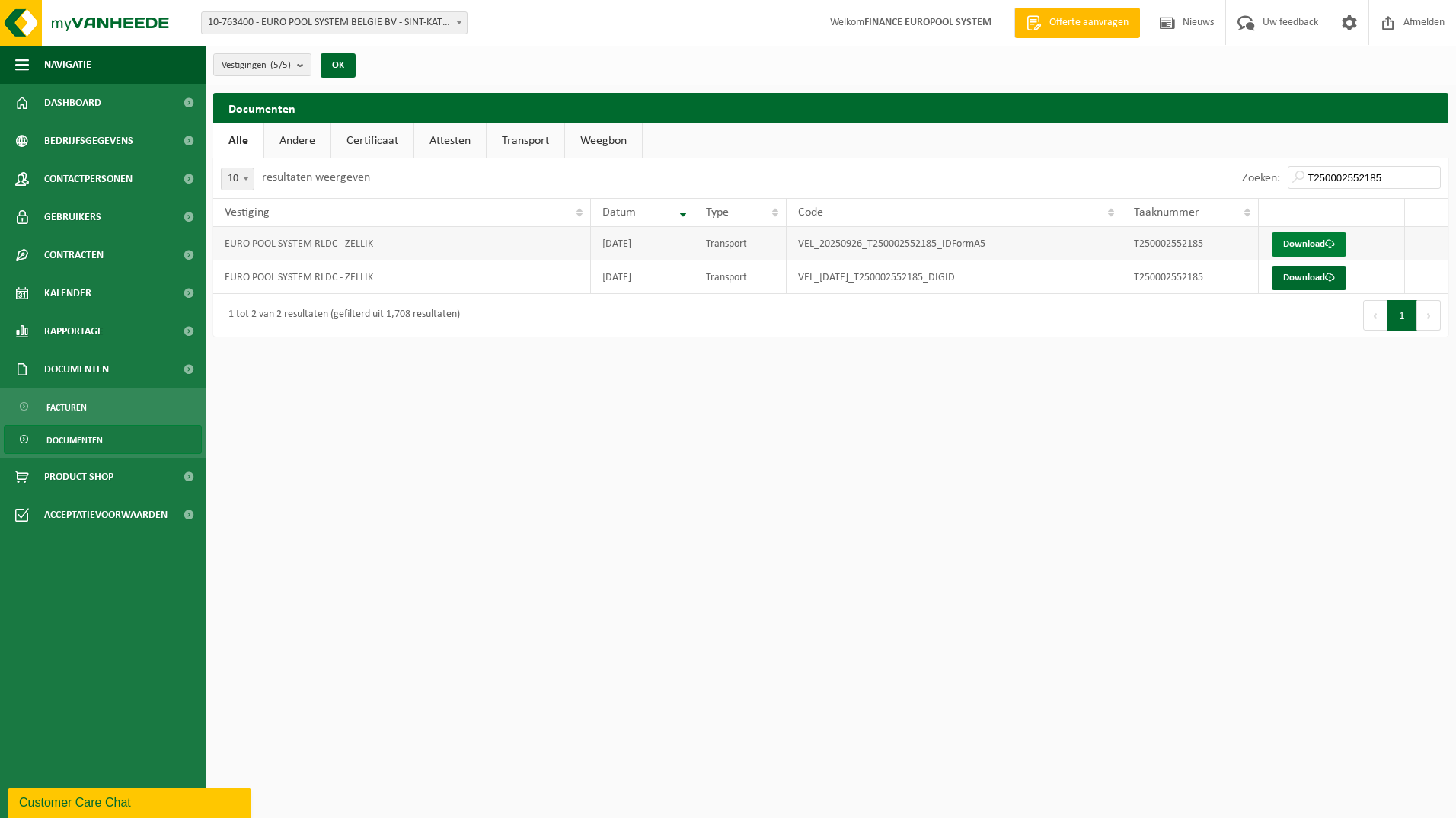
click at [1320, 237] on link "Download" at bounding box center [1309, 244] width 74 height 24
drag, startPoint x: 1411, startPoint y: 582, endPoint x: 1405, endPoint y: 368, distance: 214.1
click at [1408, 568] on html "Vestiging: 10-763400 - EURO POOL SYSTEM BELGIE BV - SINT-KATELIJNE-WAVER 10-826…" at bounding box center [728, 409] width 1456 height 818
click at [1307, 277] on link "Download" at bounding box center [1309, 277] width 74 height 24
click at [675, 615] on html "Vestiging: 10-763400 - EURO POOL SYSTEM BELGIE BV - SINT-KATELIJNE-WAVER 10-826…" at bounding box center [728, 409] width 1456 height 818
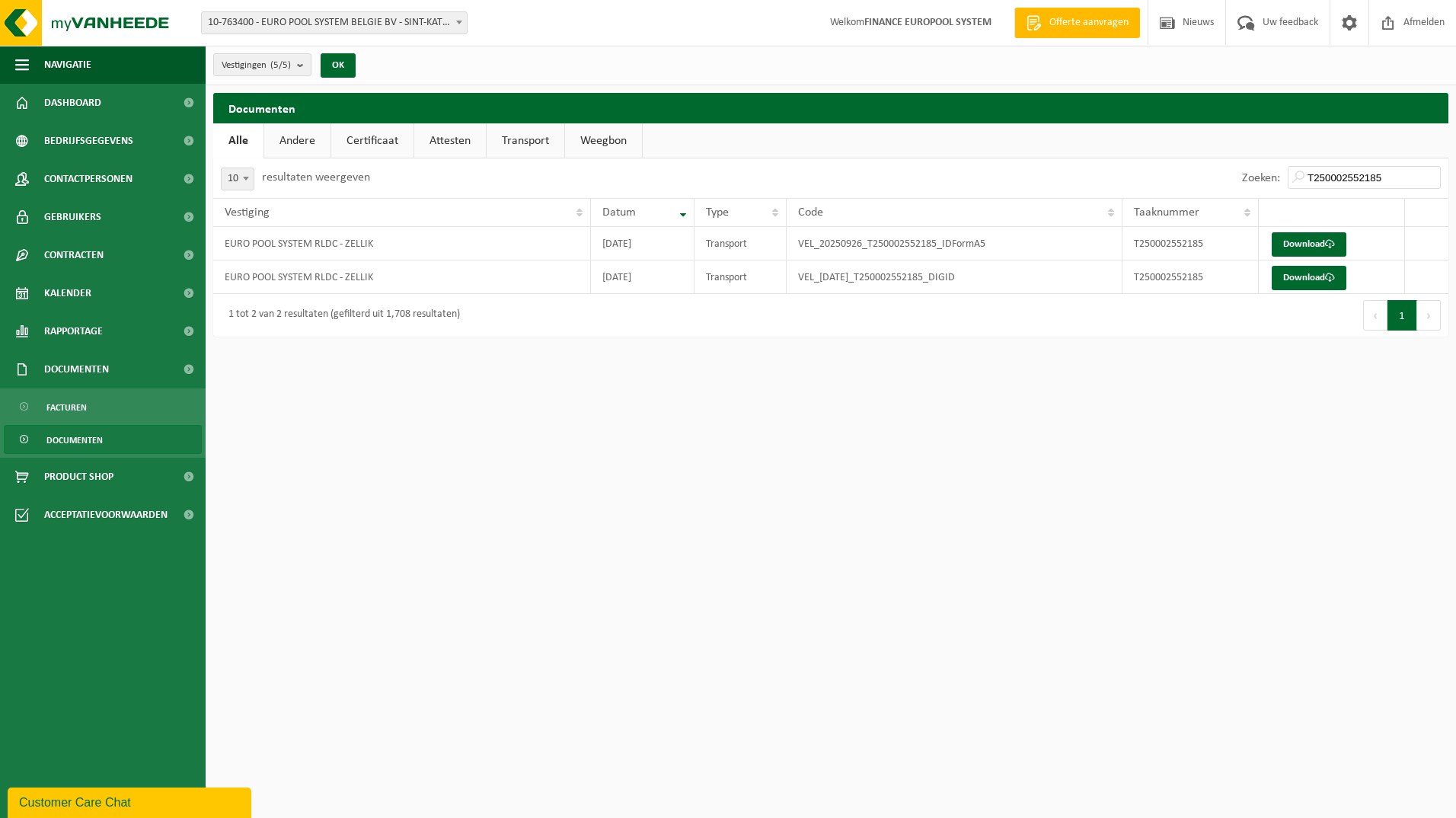
drag, startPoint x: 1048, startPoint y: 602, endPoint x: 1071, endPoint y: 575, distance: 35.5
click at [1048, 602] on html "Vestiging: 10-763400 - EURO POOL SYSTEM BELGIE BV - SINT-KATELIJNE-WAVER 10-826…" at bounding box center [728, 409] width 1456 height 818
click at [1326, 179] on input "T250002552185" at bounding box center [1364, 177] width 153 height 23
drag, startPoint x: 1397, startPoint y: 179, endPoint x: 977, endPoint y: 166, distance: 420.2
click at [977, 166] on div "Zoeken: T250002552185" at bounding box center [1139, 178] width 618 height 39
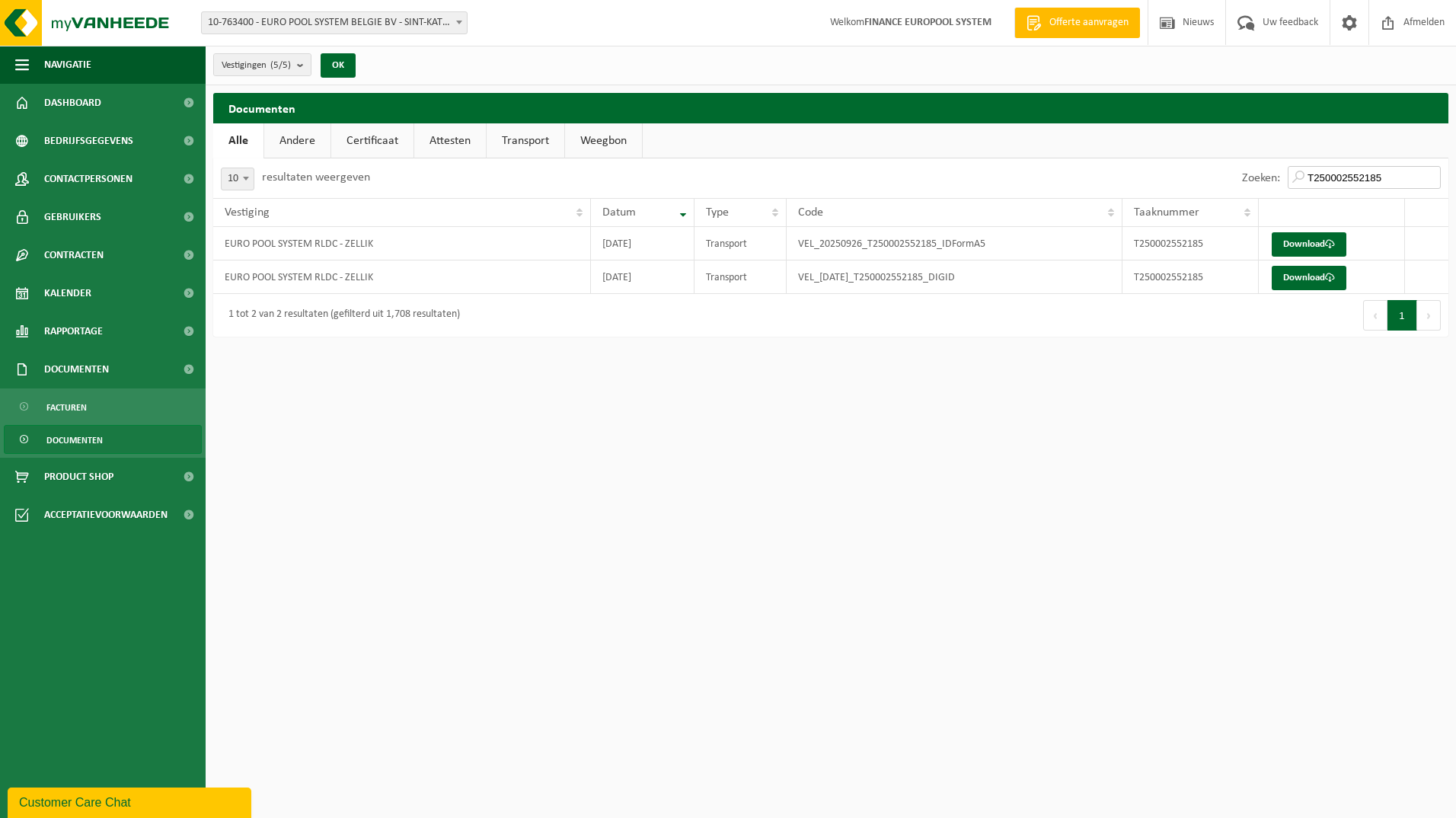
paste input "638744"
click at [1321, 237] on link "Download" at bounding box center [1309, 244] width 74 height 24
click at [1275, 551] on html "Vestiging: 10-763400 - EURO POOL SYSTEM BELGIE BV - SINT-KATELIJNE-WAVER 10-826…" at bounding box center [728, 409] width 1456 height 818
click at [1301, 279] on link "Download" at bounding box center [1309, 277] width 74 height 24
drag, startPoint x: 844, startPoint y: 546, endPoint x: 315, endPoint y: 527, distance: 529.3
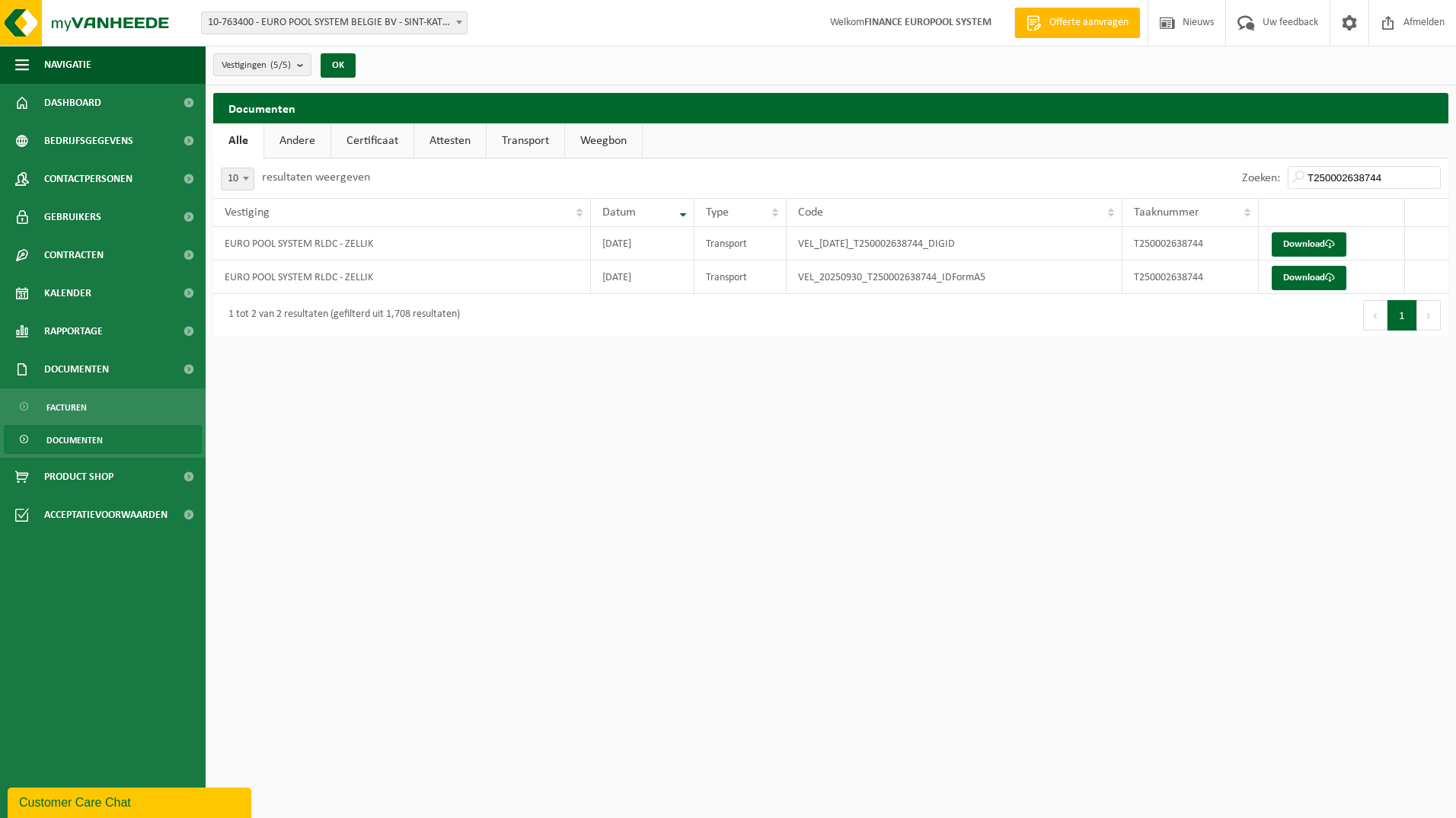
click at [815, 546] on html "Vestiging: 10-763400 - EURO POOL SYSTEM BELGIE BV - SINT-KATELIJNE-WAVER 10-826…" at bounding box center [728, 409] width 1456 height 818
drag, startPoint x: 1382, startPoint y: 168, endPoint x: 1388, endPoint y: 174, distance: 8.5
click at [1384, 169] on input "T250002638744" at bounding box center [1364, 177] width 153 height 23
drag, startPoint x: 1393, startPoint y: 175, endPoint x: 902, endPoint y: 167, distance: 491.1
click at [946, 169] on div "Zoeken: T250002638744" at bounding box center [1139, 178] width 618 height 39
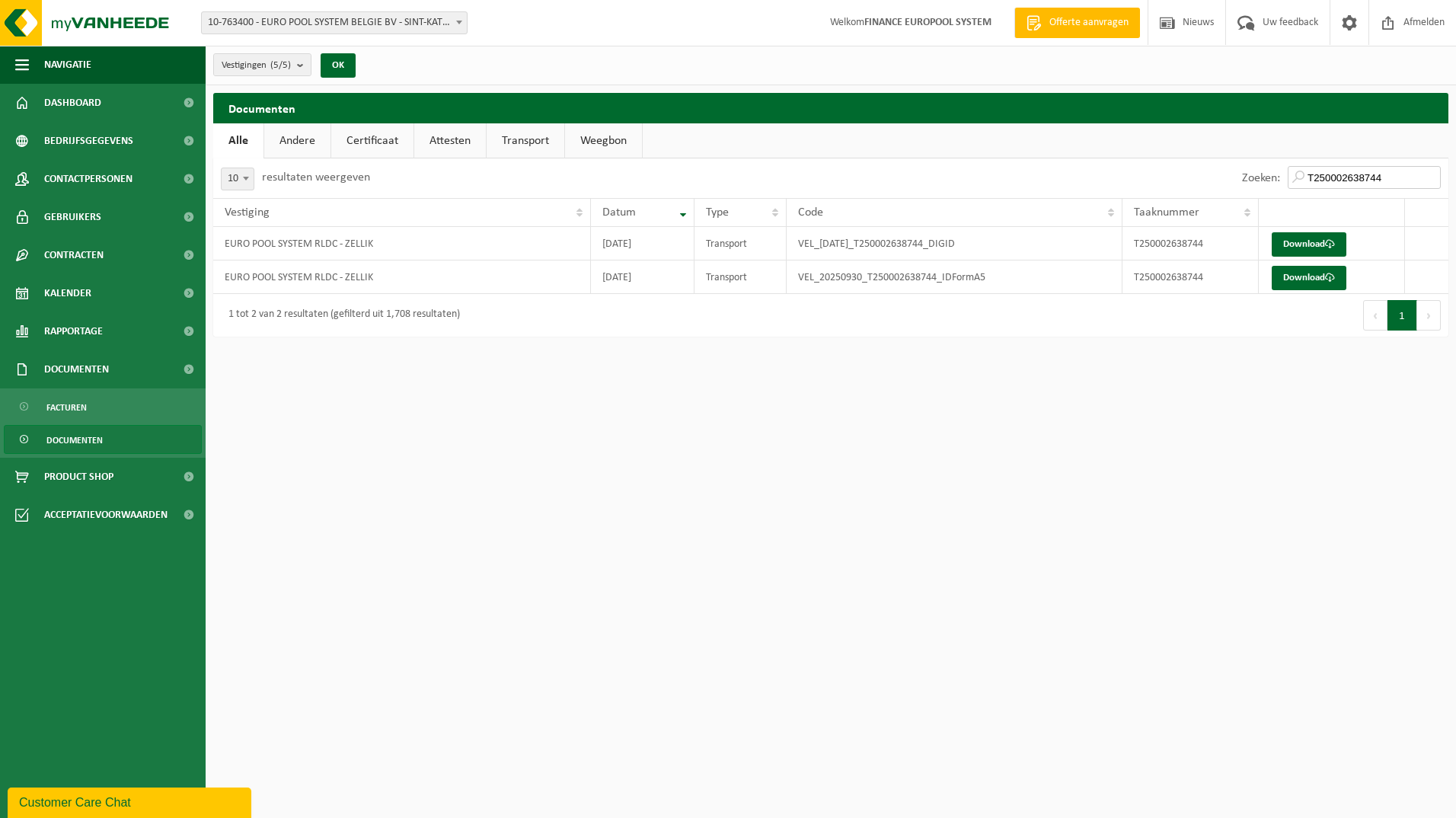
paste input "1765483"
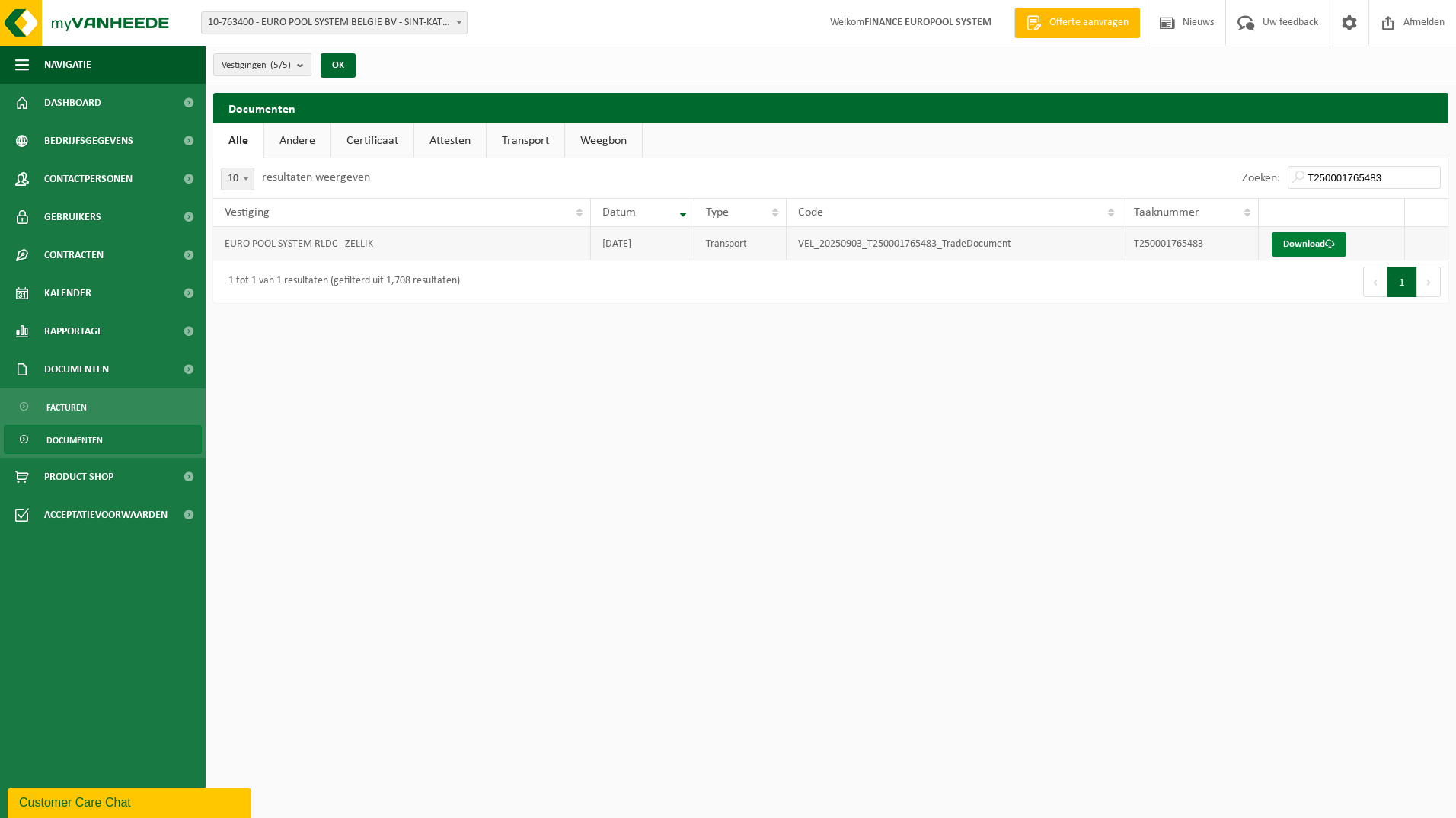
click at [1291, 246] on link "Download" at bounding box center [1309, 244] width 74 height 24
drag, startPoint x: 751, startPoint y: 445, endPoint x: 1065, endPoint y: 281, distance: 354.2
click at [761, 441] on html "Vestiging: 10-763400 - EURO POOL SYSTEM BELGIE BV - SINT-KATELIJNE-WAVER 10-826…" at bounding box center [728, 409] width 1456 height 818
click at [1395, 170] on input "T250001765483" at bounding box center [1364, 177] width 153 height 23
drag, startPoint x: 1401, startPoint y: 176, endPoint x: 1033, endPoint y: 160, distance: 368.3
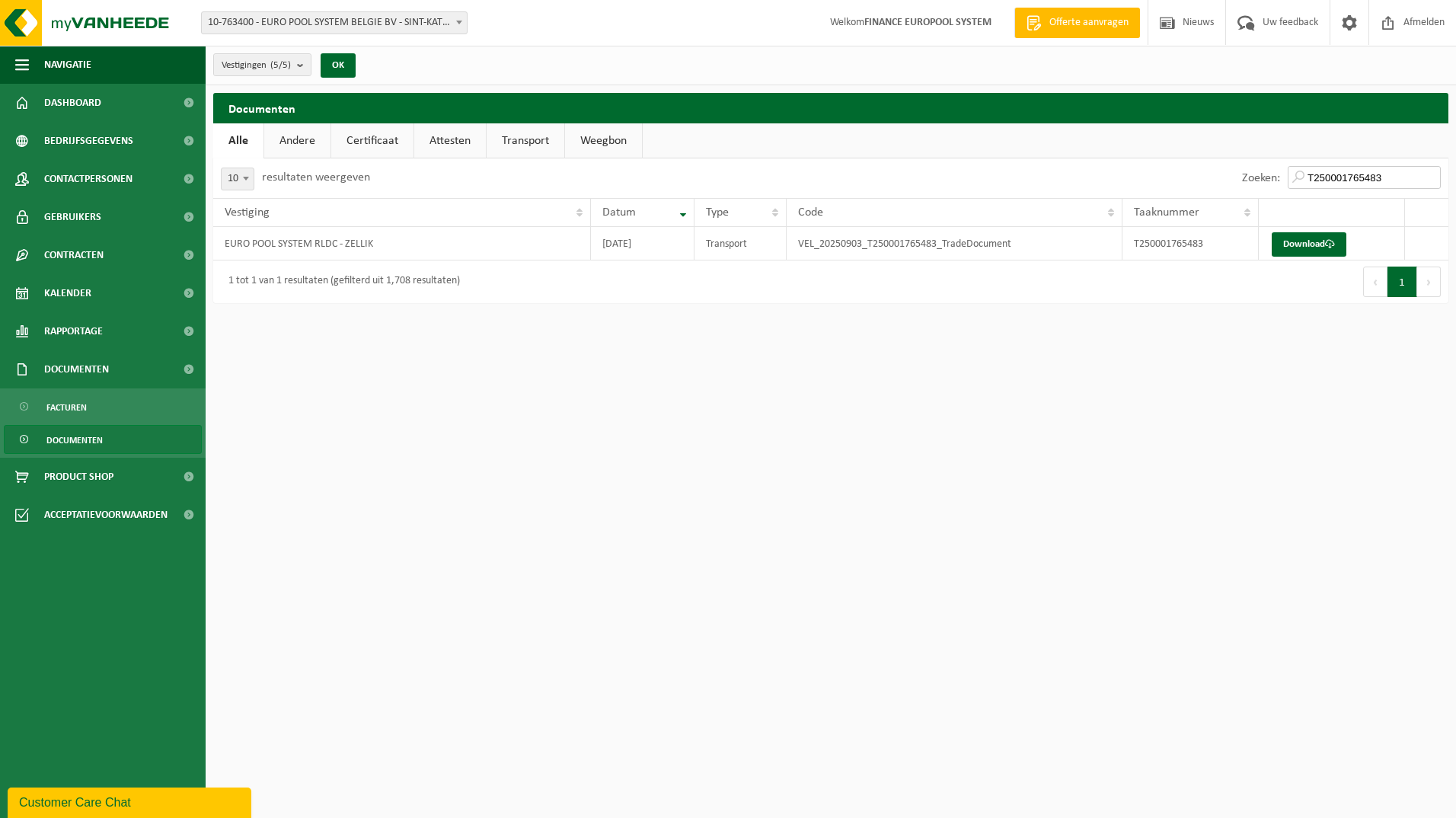
click at [1068, 162] on div "Zoeken: T250001765483" at bounding box center [1139, 178] width 618 height 39
paste input "847910"
click at [1318, 243] on link "Download" at bounding box center [1309, 244] width 74 height 24
click at [344, 615] on html "Vestiging: 10-763400 - EURO POOL SYSTEM BELGIE BV - SINT-KATELIJNE-WAVER 10-826…" at bounding box center [728, 409] width 1456 height 818
drag, startPoint x: 836, startPoint y: 452, endPoint x: 1138, endPoint y: 318, distance: 330.4
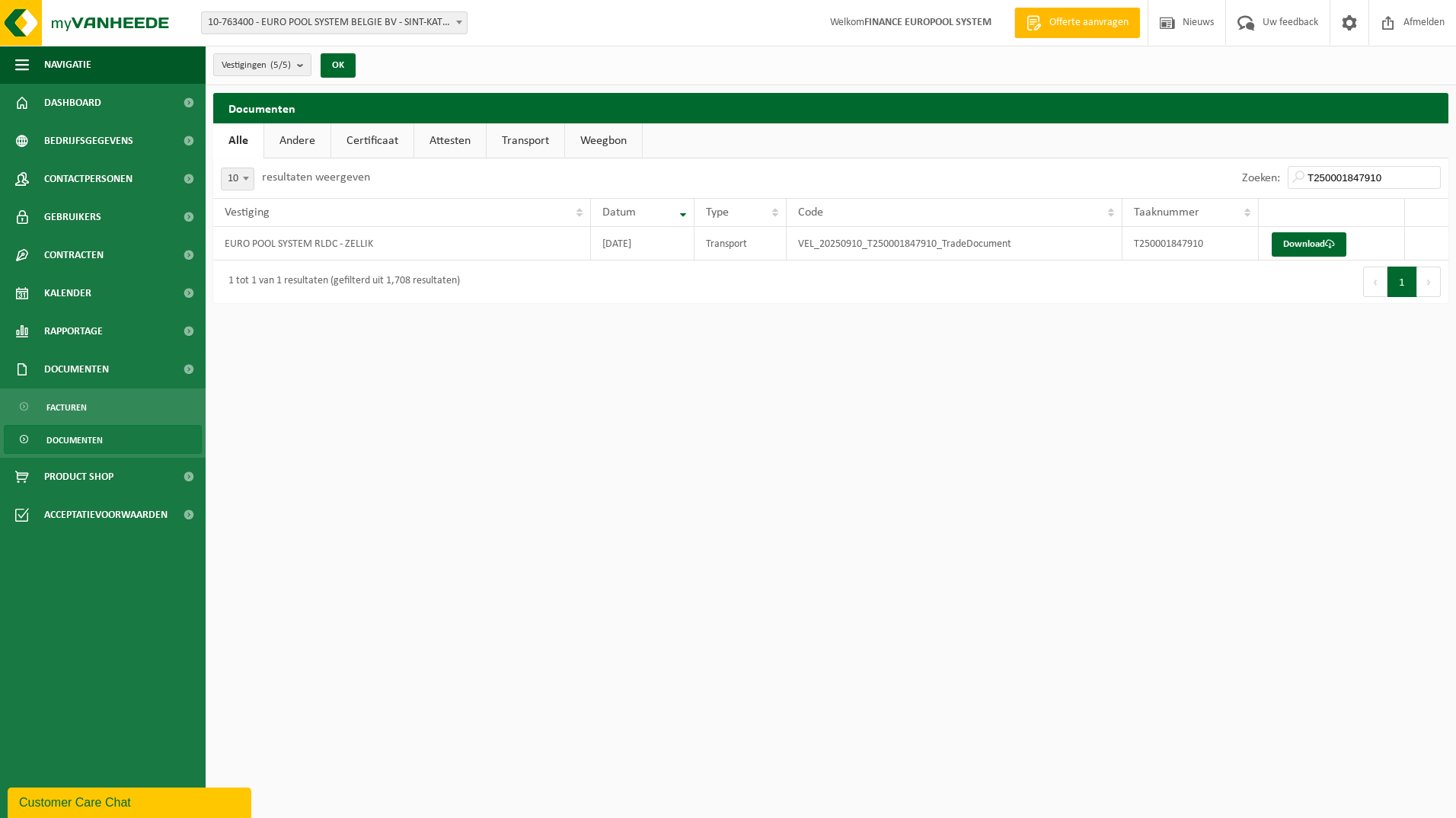
click at [838, 452] on html "Vestiging: 10-763400 - EURO POOL SYSTEM BELGIE BV - SINT-KATELIJNE-WAVER 10-826…" at bounding box center [728, 409] width 1456 height 818
drag, startPoint x: 1344, startPoint y: 196, endPoint x: 1369, endPoint y: 189, distance: 26.0
click at [1357, 195] on div "Zoeken: T250001847910" at bounding box center [1341, 178] width 214 height 39
click at [1374, 184] on input "T250001847910" at bounding box center [1364, 177] width 153 height 23
drag, startPoint x: 1398, startPoint y: 176, endPoint x: 1310, endPoint y: 177, distance: 88.0
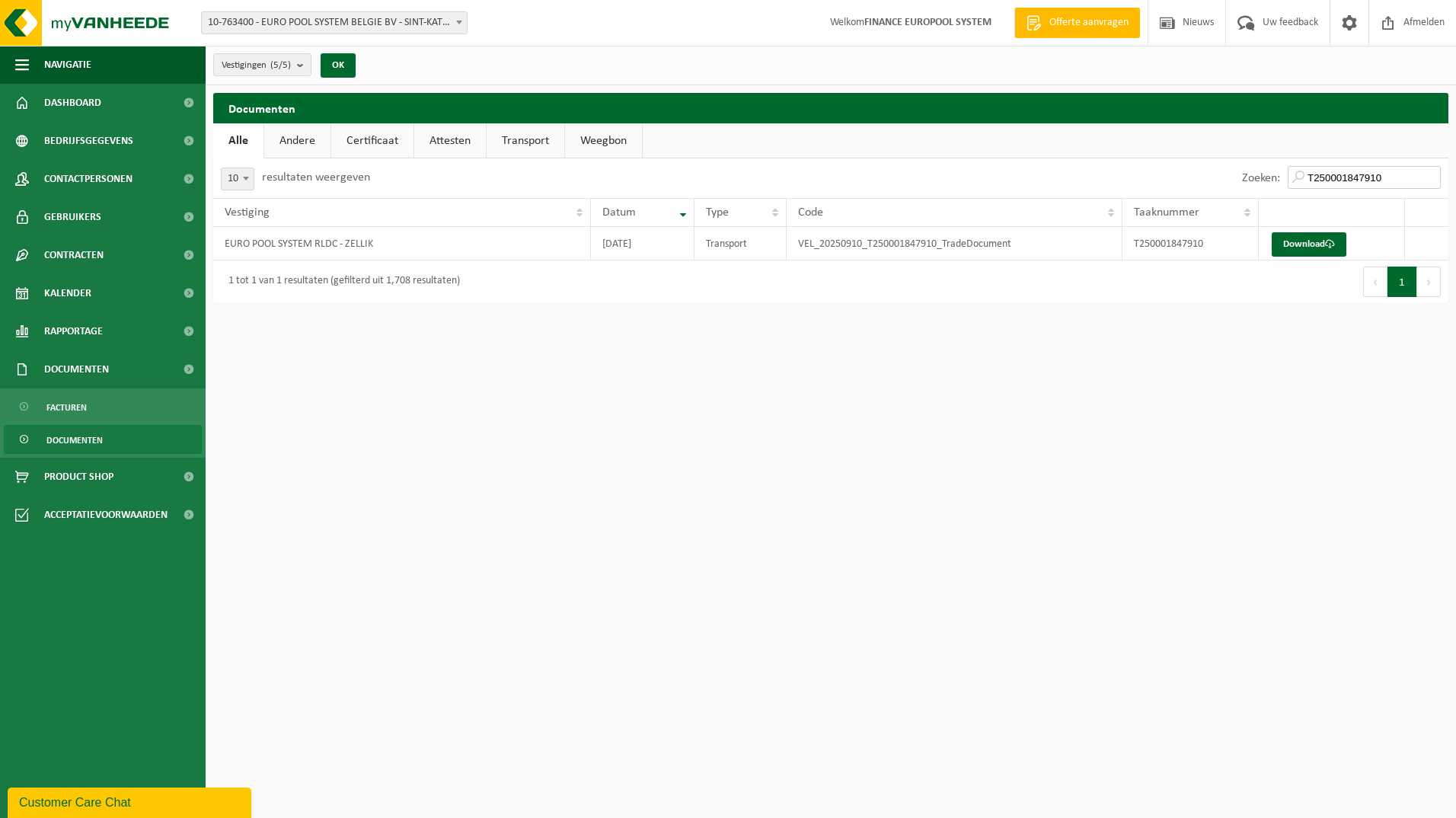
click at [1400, 176] on input "T250001847910" at bounding box center [1364, 177] width 153 height 23
drag, startPoint x: 1310, startPoint y: 177, endPoint x: 871, endPoint y: 179, distance: 439.0
click at [921, 170] on div "Zoeken: T250001847910" at bounding box center [1139, 178] width 618 height 39
paste input "2062887"
type input "T250002062887"
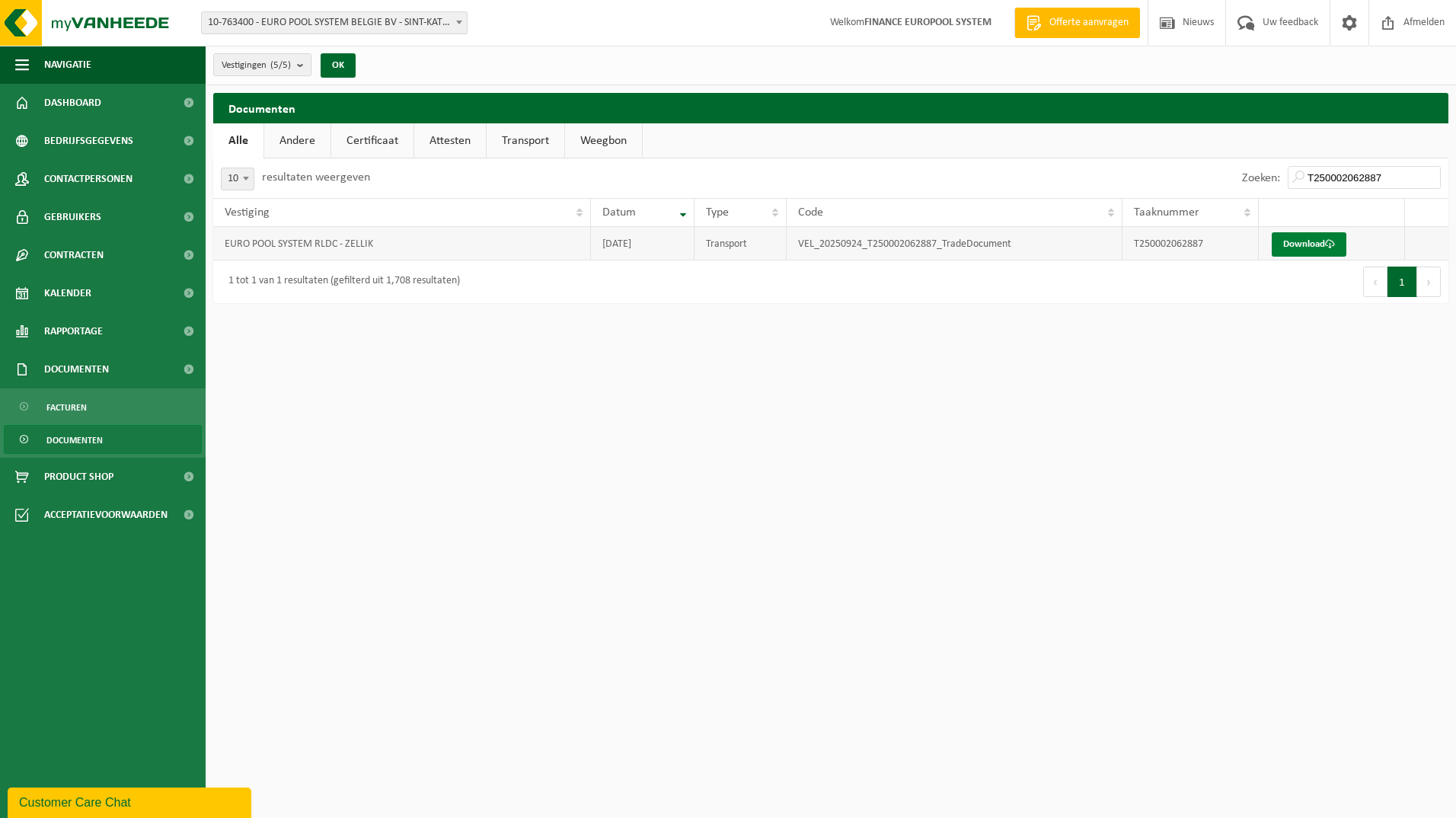
click at [1311, 236] on link "Download" at bounding box center [1309, 244] width 74 height 24
drag, startPoint x: 522, startPoint y: 576, endPoint x: 532, endPoint y: 572, distance: 10.8
click at [524, 575] on html "Vestiging: 10-763400 - EURO POOL SYSTEM BELGIE BV - SINT-KATELIJNE-WAVER 10-826…" at bounding box center [728, 409] width 1456 height 818
